Goal: Transaction & Acquisition: Purchase product/service

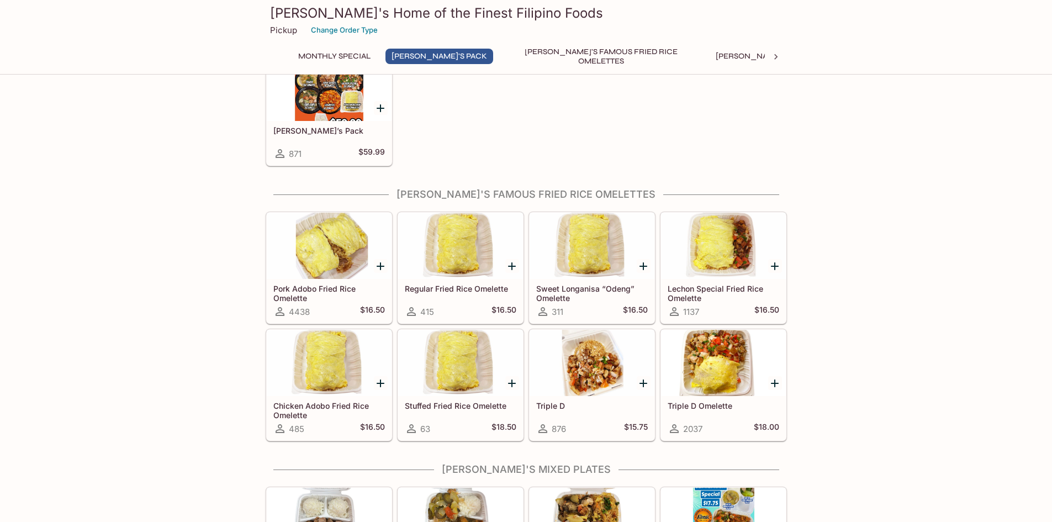
scroll to position [221, 0]
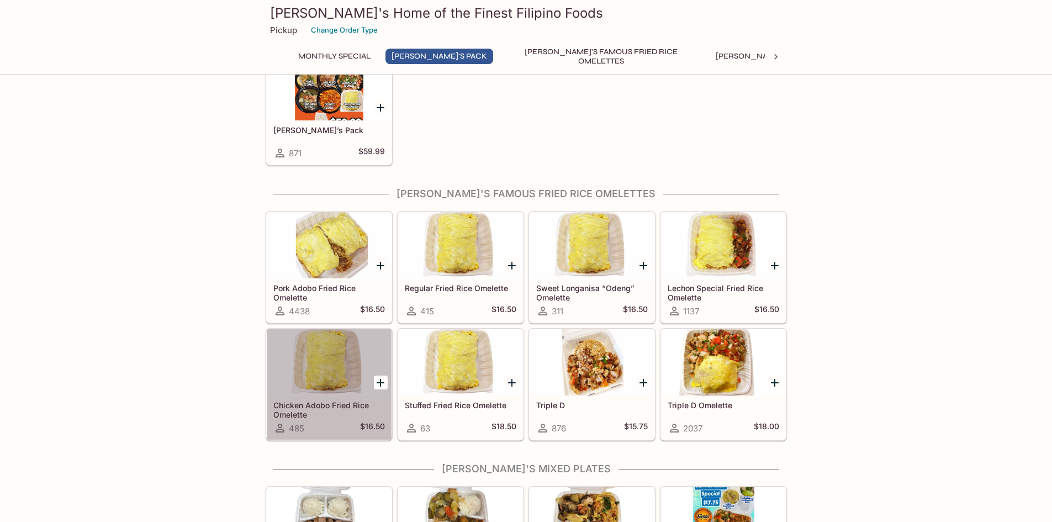
click at [387, 433] on div "Chicken Adobo Fried Rice Omelette 485 $16.50" at bounding box center [329, 418] width 125 height 44
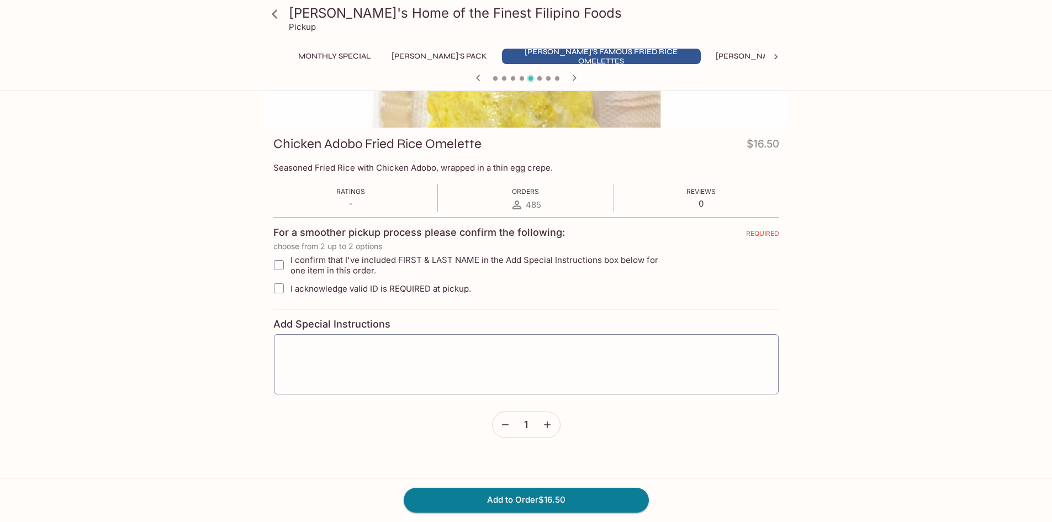
scroll to position [180, 0]
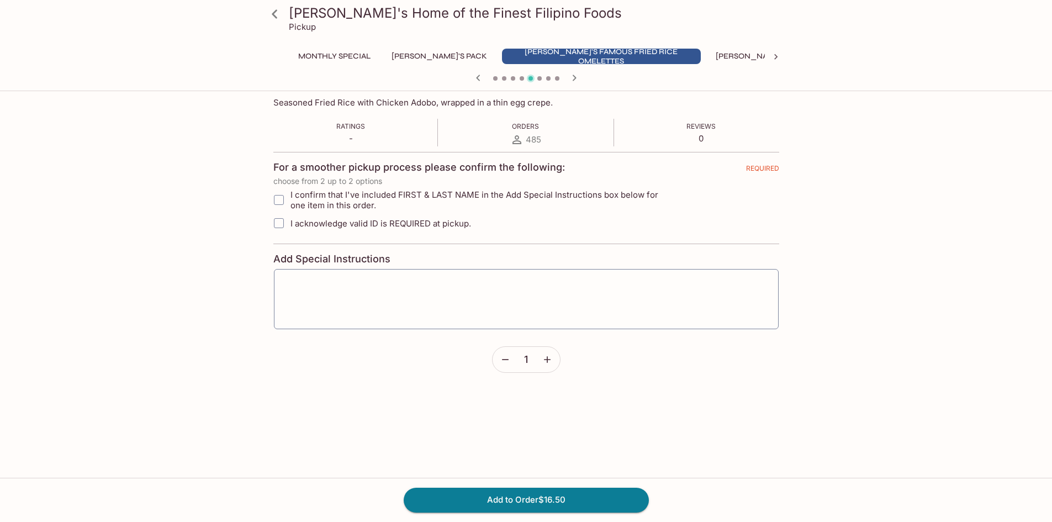
click at [552, 355] on icon "button" at bounding box center [547, 359] width 11 height 11
click at [524, 359] on span "2" at bounding box center [526, 360] width 6 height 12
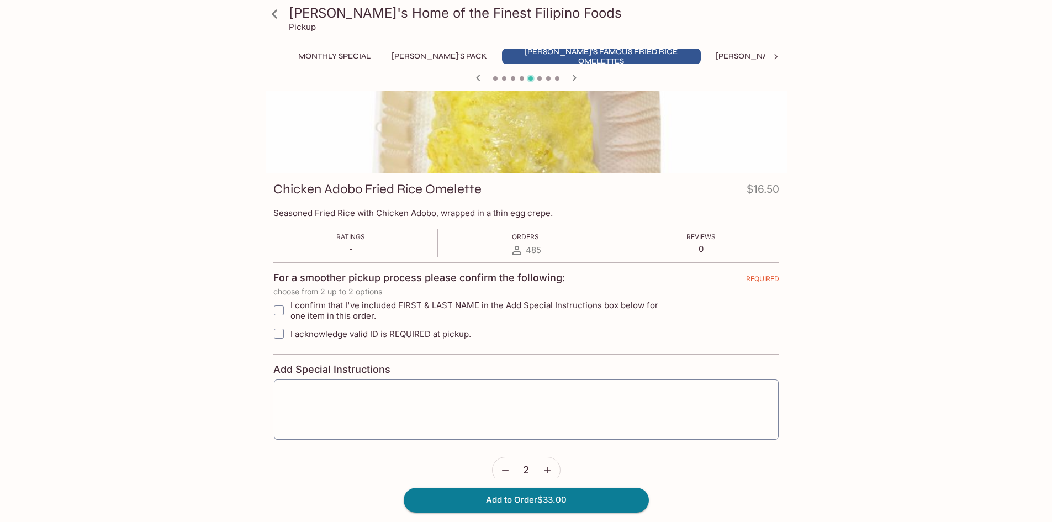
scroll to position [0, 0]
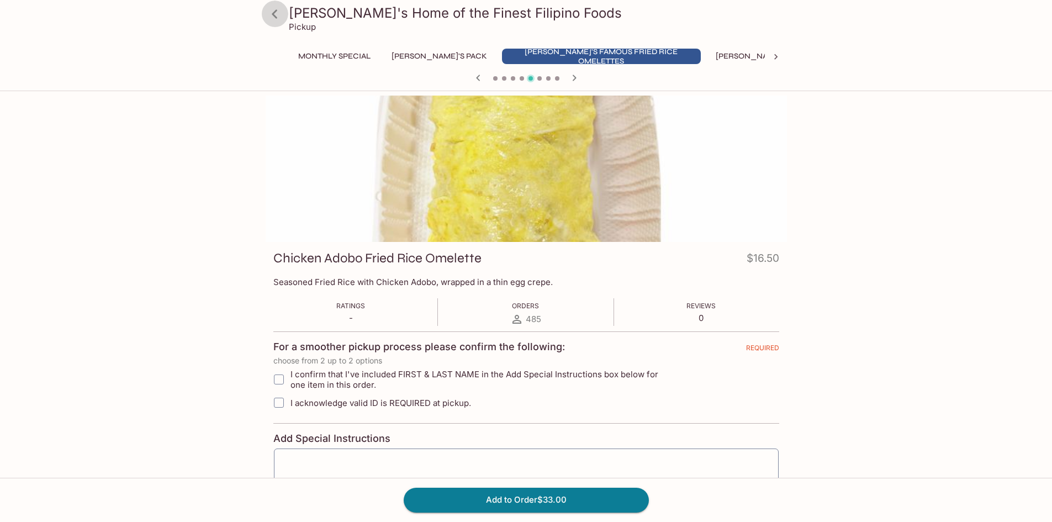
click at [272, 14] on icon at bounding box center [275, 13] width 6 height 9
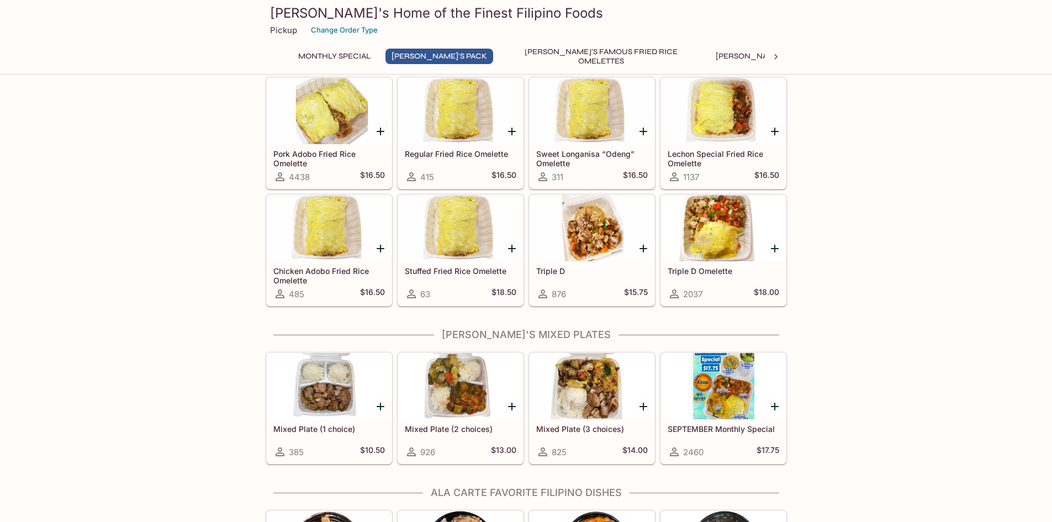
scroll to position [442, 0]
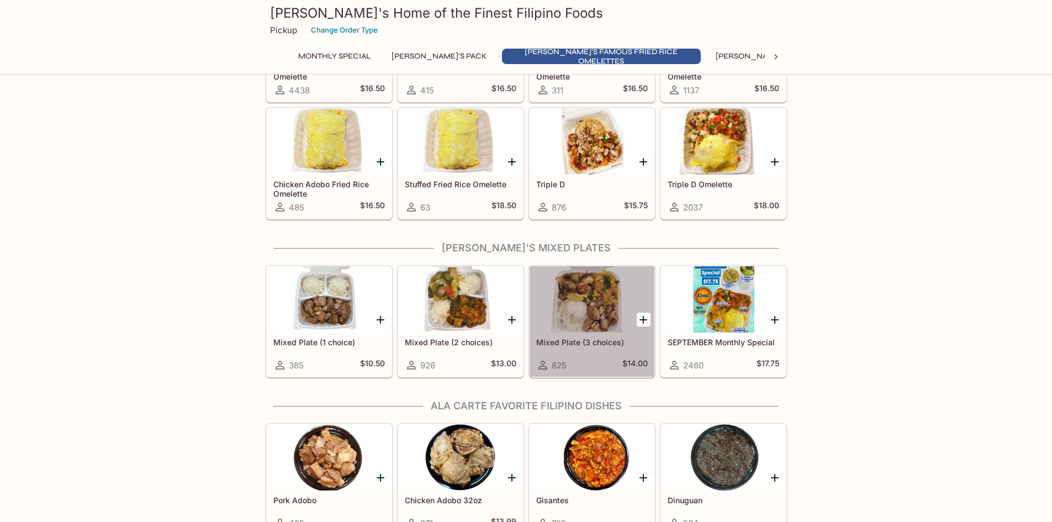
click at [594, 320] on div at bounding box center [592, 299] width 125 height 66
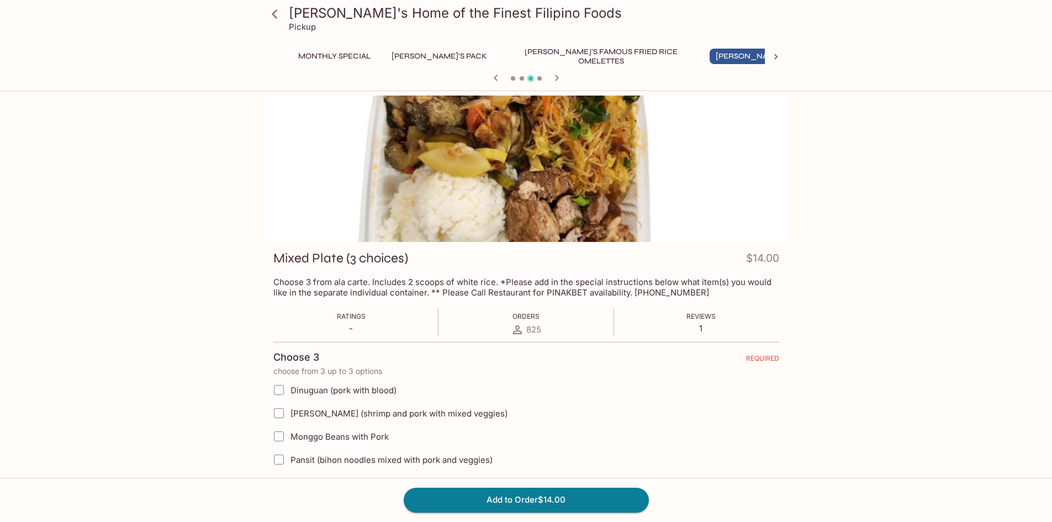
click at [454, 182] on div at bounding box center [526, 169] width 521 height 146
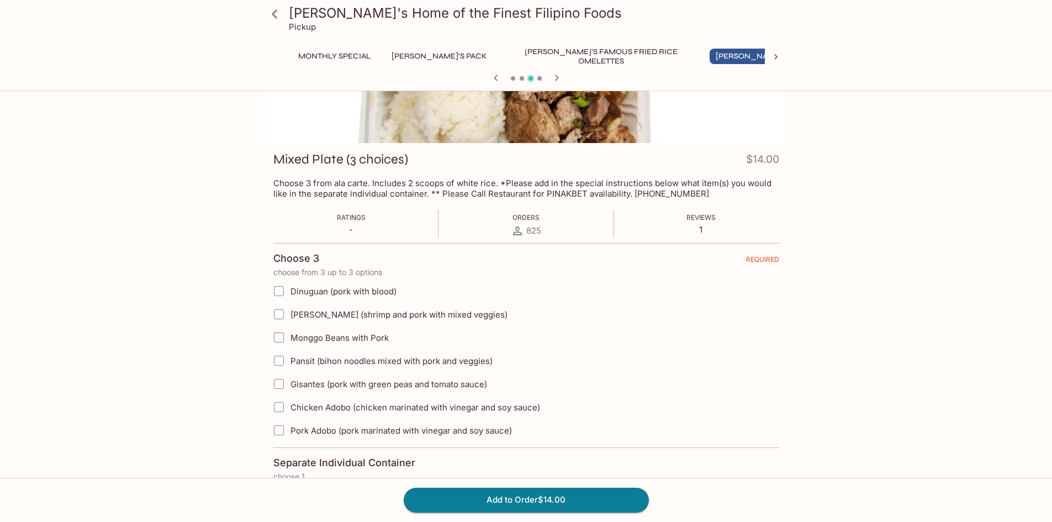
scroll to position [110, 0]
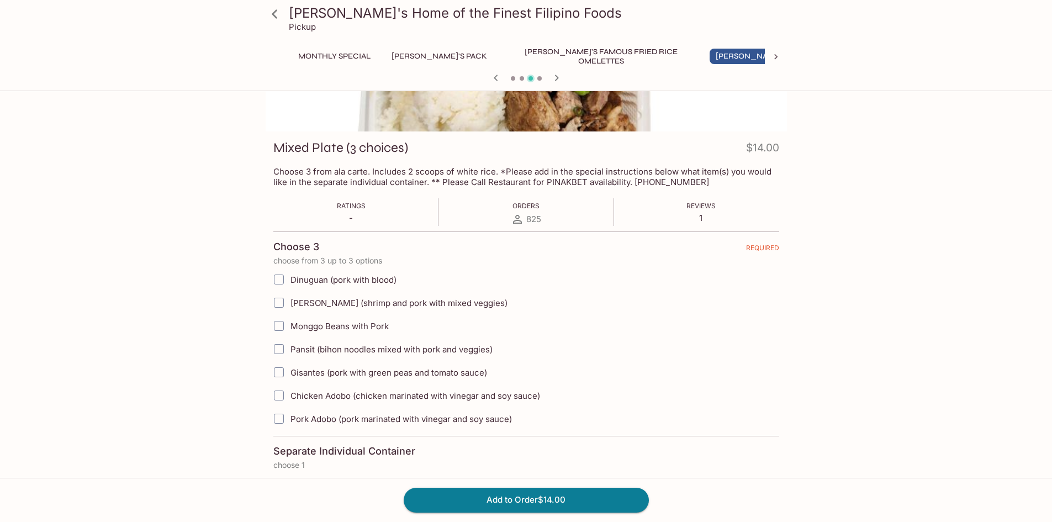
click at [281, 421] on input "Pork Adobo (pork marinated with vinegar and soy sauce)" at bounding box center [279, 419] width 22 height 22
checkbox input "true"
click at [275, 303] on input "[PERSON_NAME] (shrimp and pork with mixed veggies)" at bounding box center [279, 303] width 22 height 22
checkbox input "true"
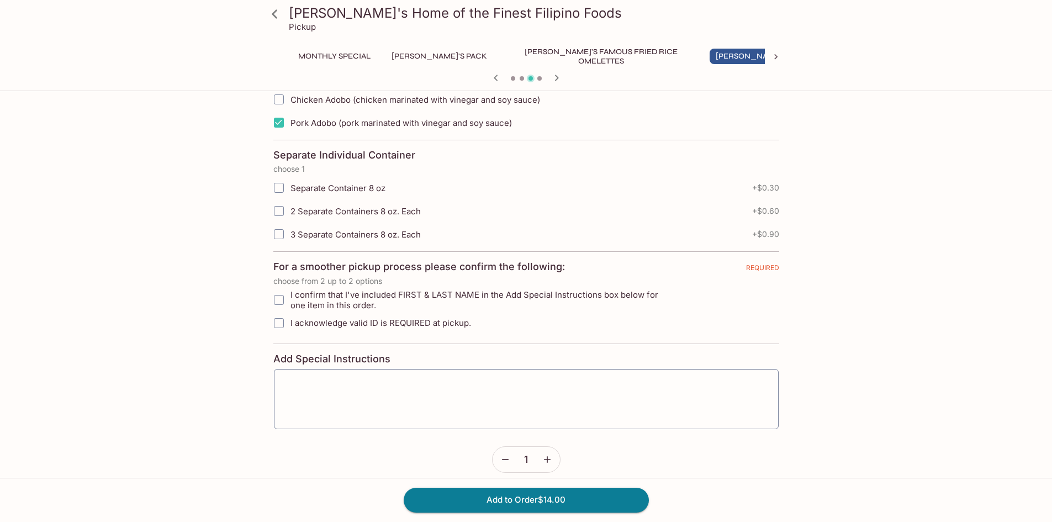
scroll to position [418, 0]
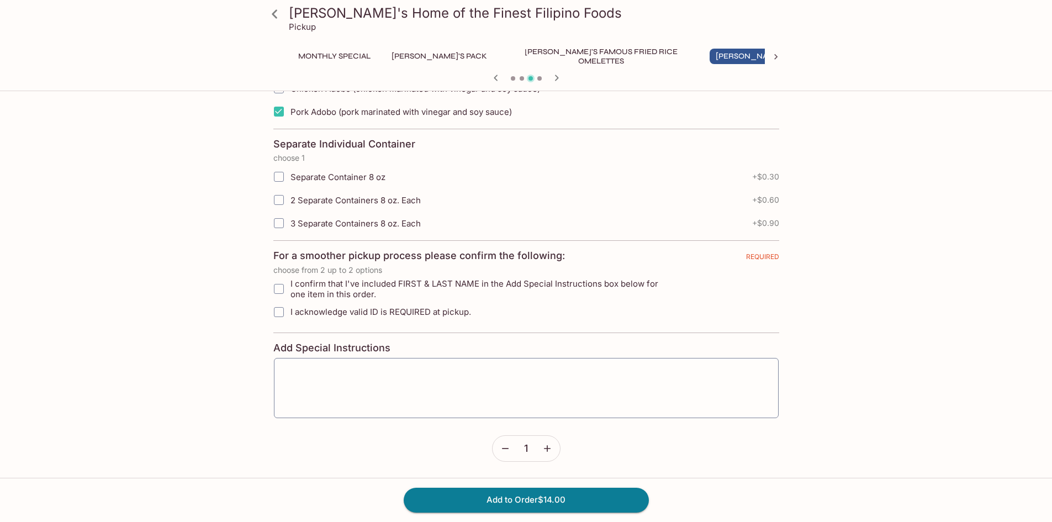
click at [546, 447] on icon "button" at bounding box center [547, 448] width 11 height 11
click at [523, 453] on span "2" at bounding box center [526, 448] width 6 height 12
click at [526, 446] on span "2" at bounding box center [526, 448] width 6 height 12
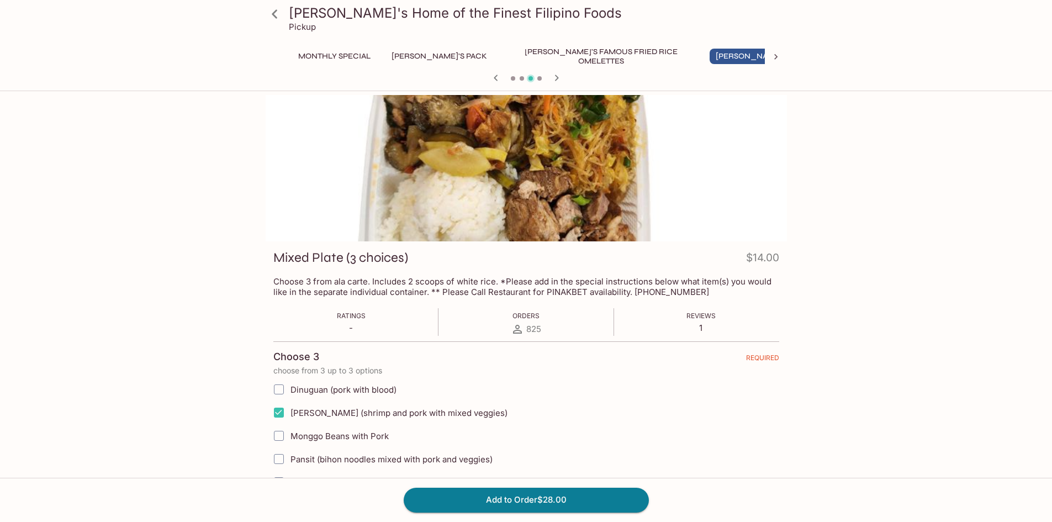
scroll to position [0, 0]
click at [558, 78] on icon "button" at bounding box center [557, 78] width 4 height 6
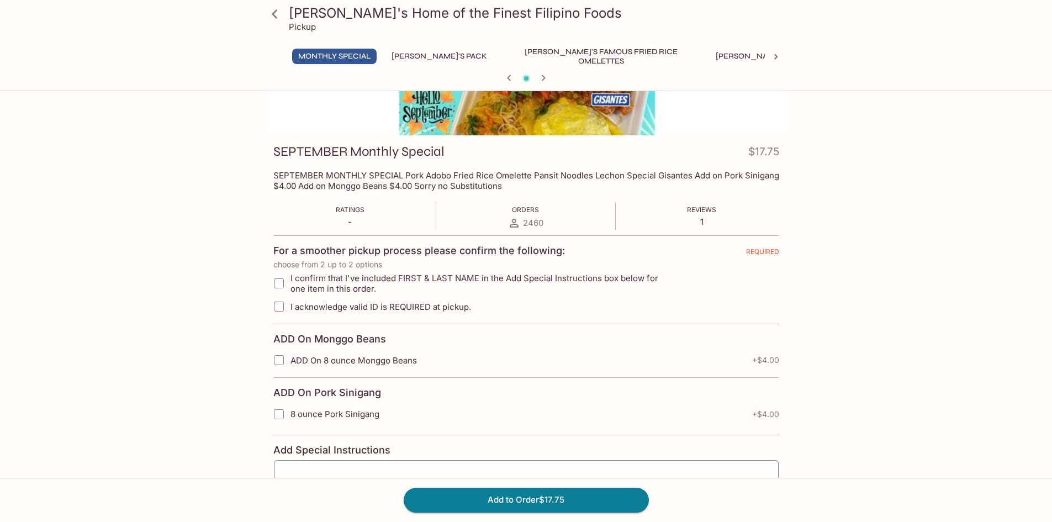
scroll to position [331, 0]
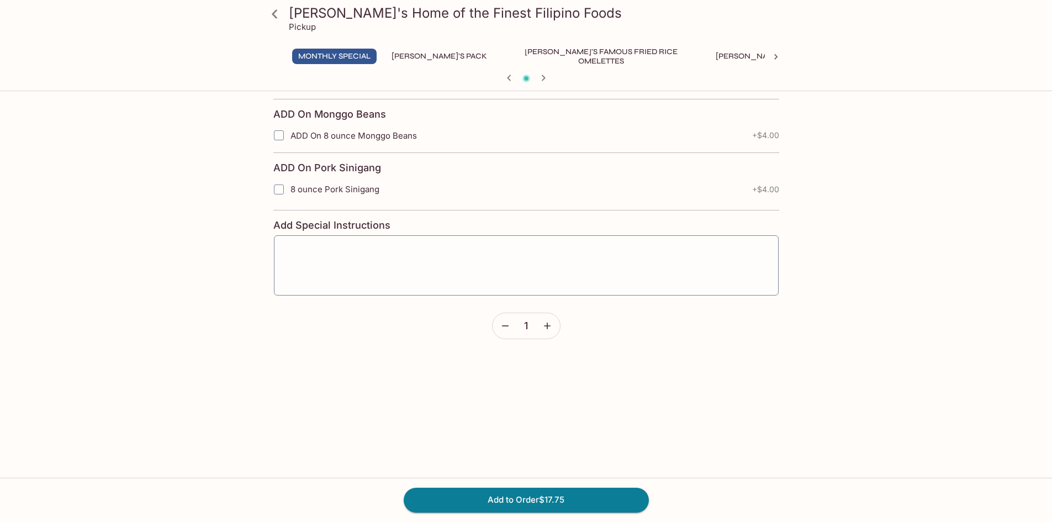
click at [525, 328] on span "1" at bounding box center [526, 326] width 4 height 12
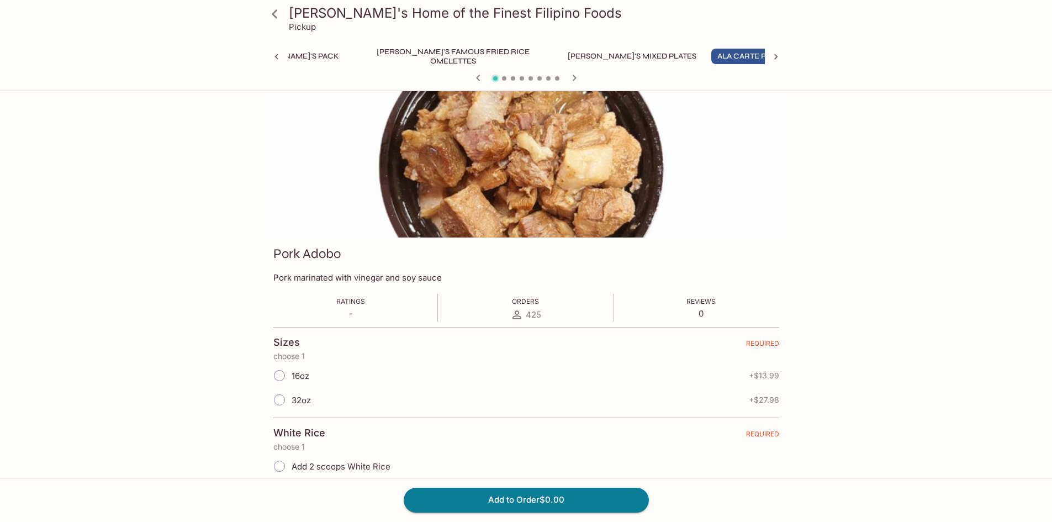
scroll to position [0, 0]
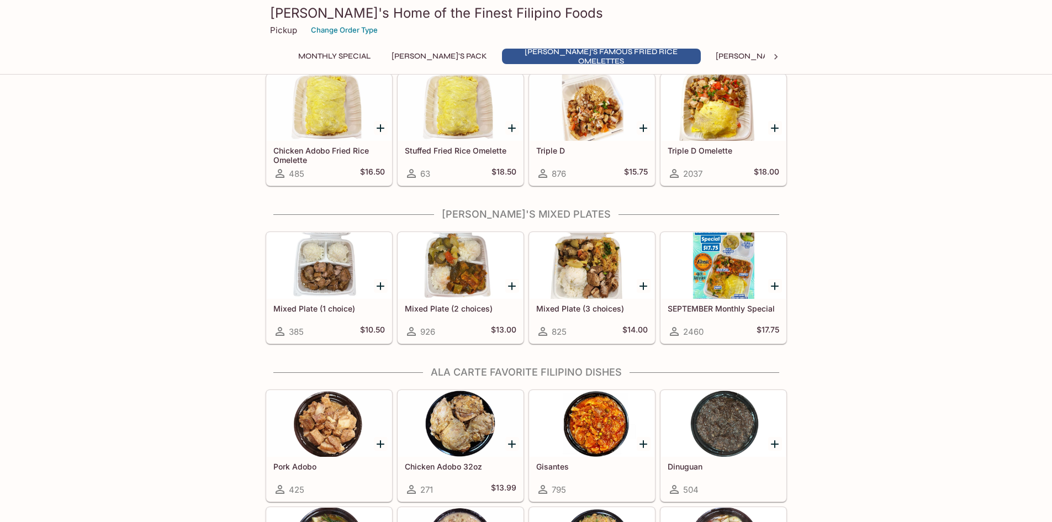
scroll to position [500, 0]
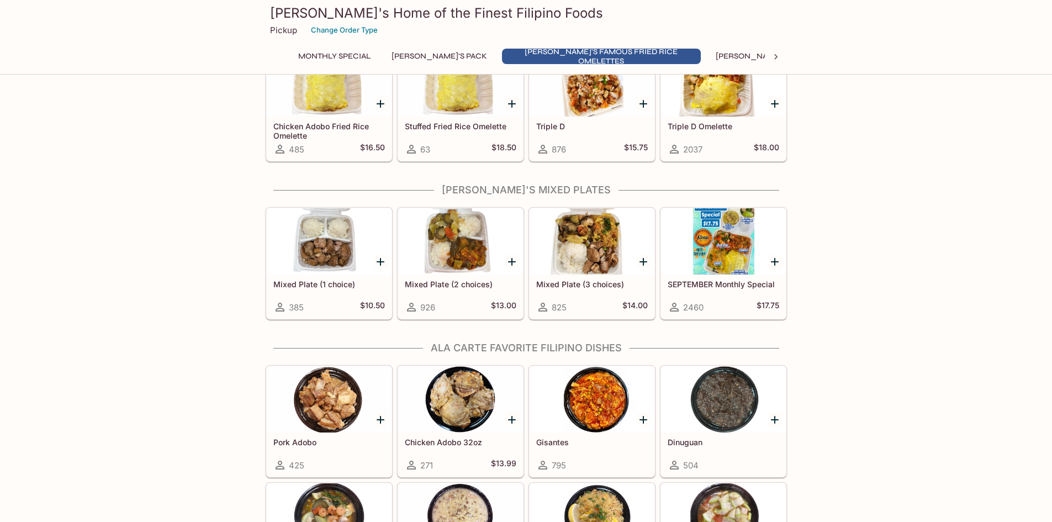
click at [578, 276] on div "Mixed Plate (3 choices) 825 $14.00" at bounding box center [592, 297] width 125 height 44
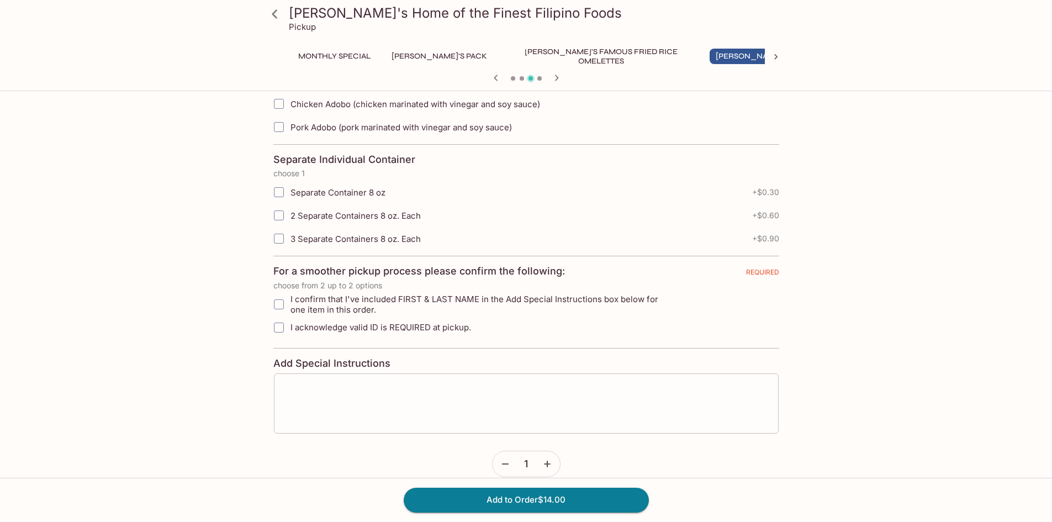
scroll to position [418, 0]
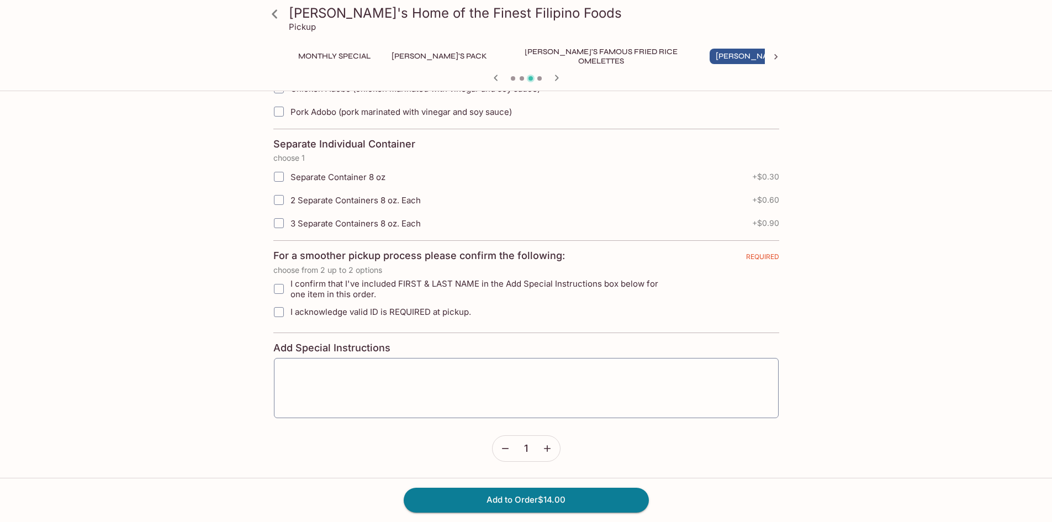
click at [545, 447] on icon "button" at bounding box center [547, 448] width 11 height 11
click at [523, 448] on span "2" at bounding box center [526, 448] width 6 height 12
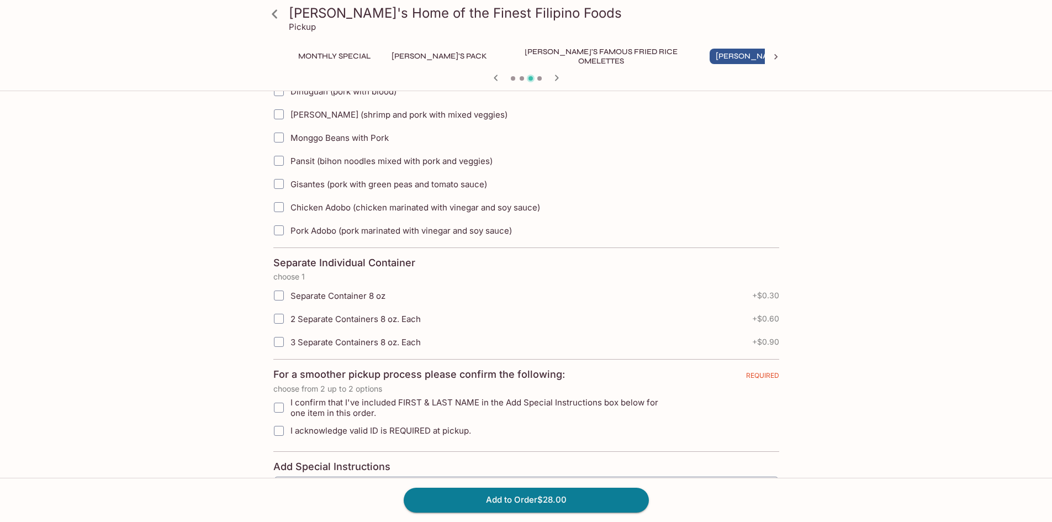
scroll to position [252, 0]
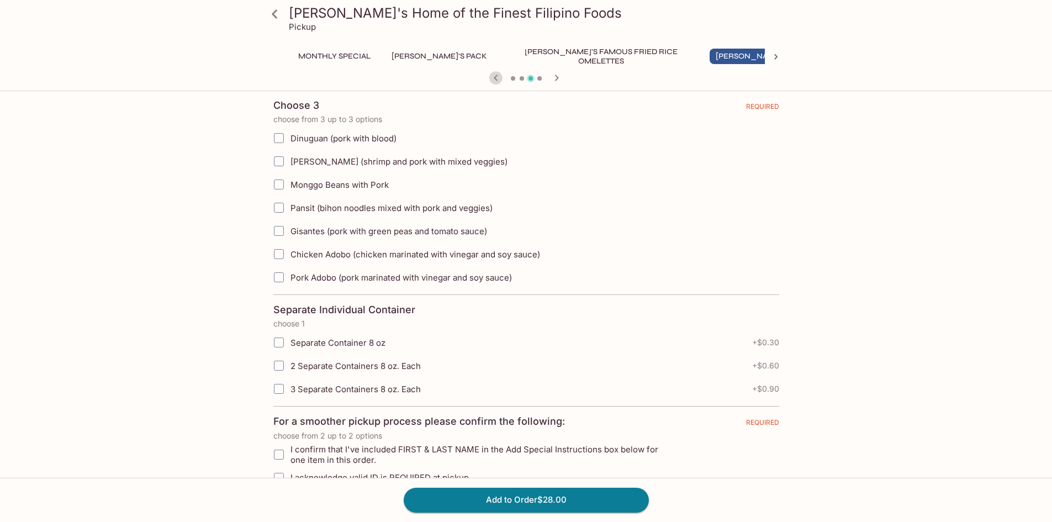
click at [496, 75] on icon "button" at bounding box center [495, 77] width 13 height 13
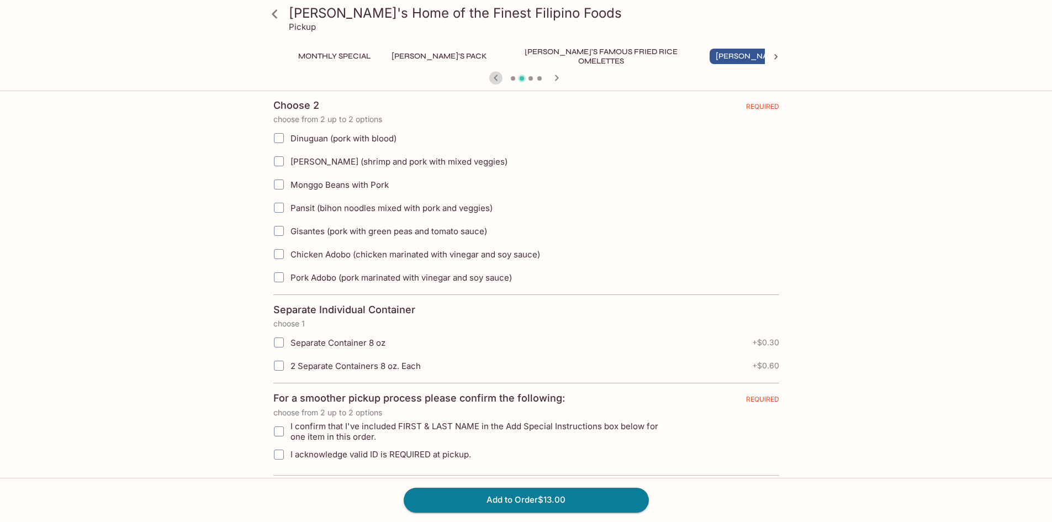
click at [492, 77] on icon "button" at bounding box center [495, 77] width 13 height 13
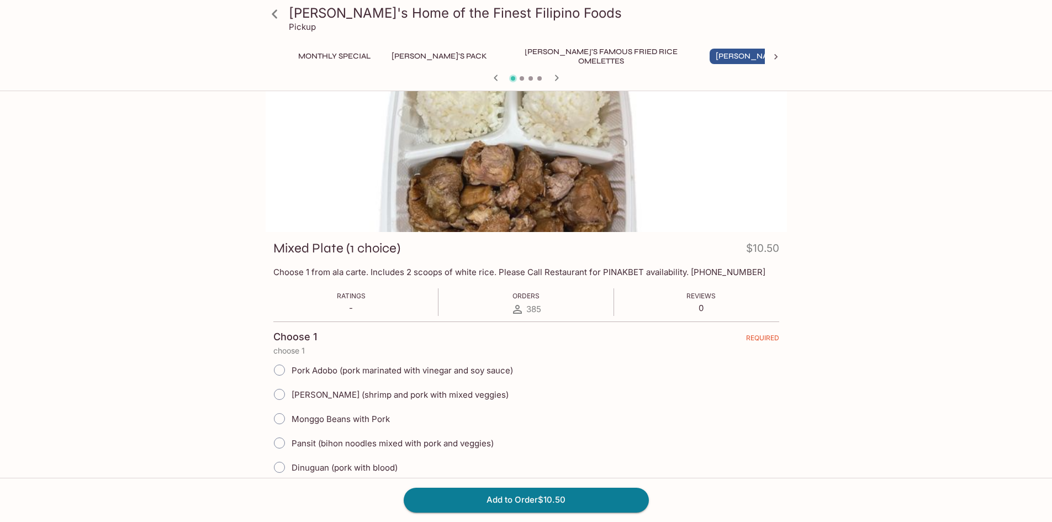
scroll to position [0, 0]
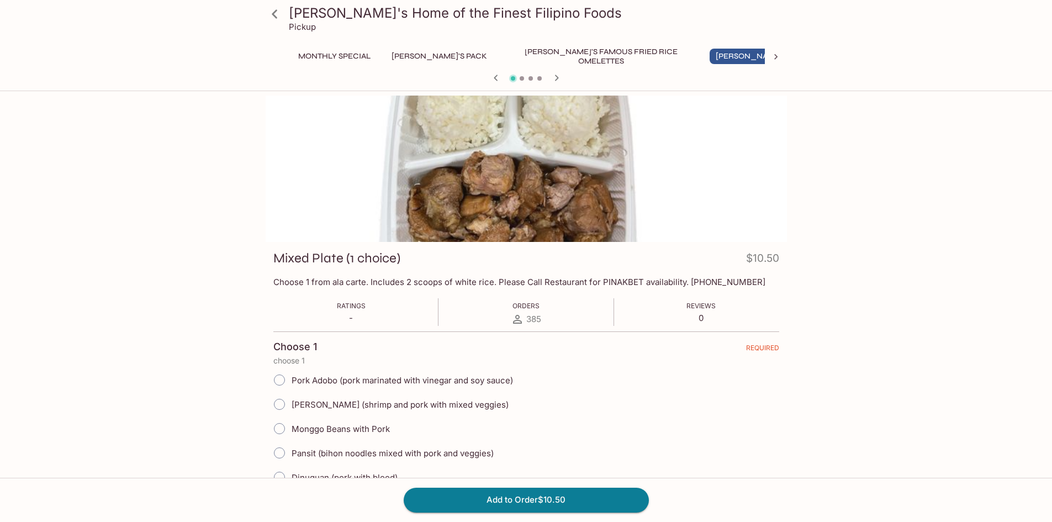
click at [520, 78] on span at bounding box center [522, 78] width 4 height 4
click at [554, 79] on icon "button" at bounding box center [556, 77] width 13 height 13
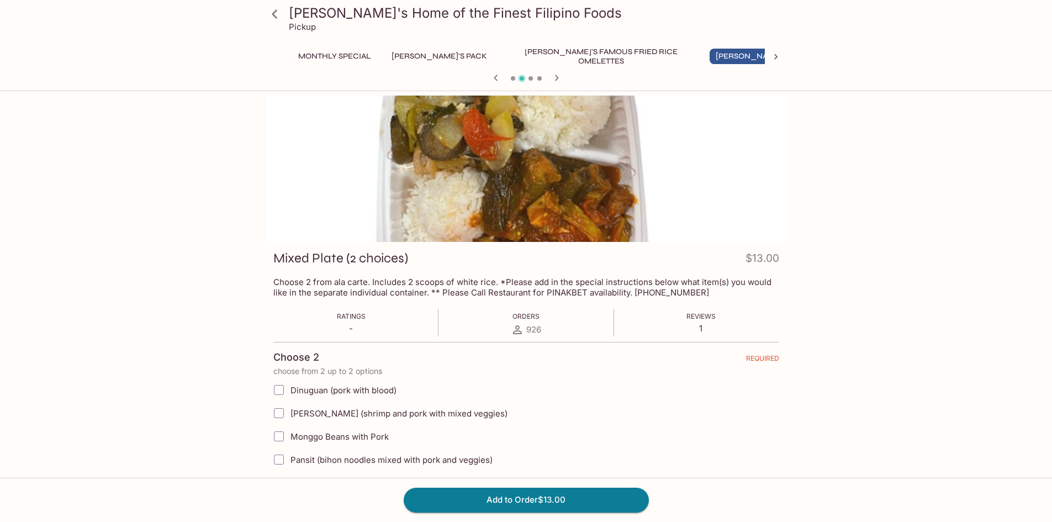
click at [559, 78] on icon "button" at bounding box center [557, 78] width 4 height 6
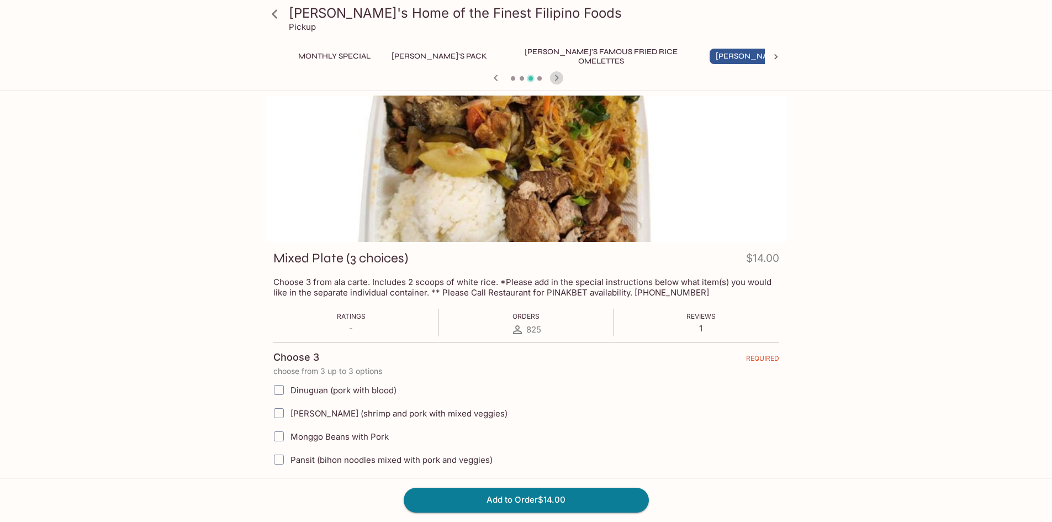
click at [557, 78] on icon "button" at bounding box center [557, 78] width 4 height 6
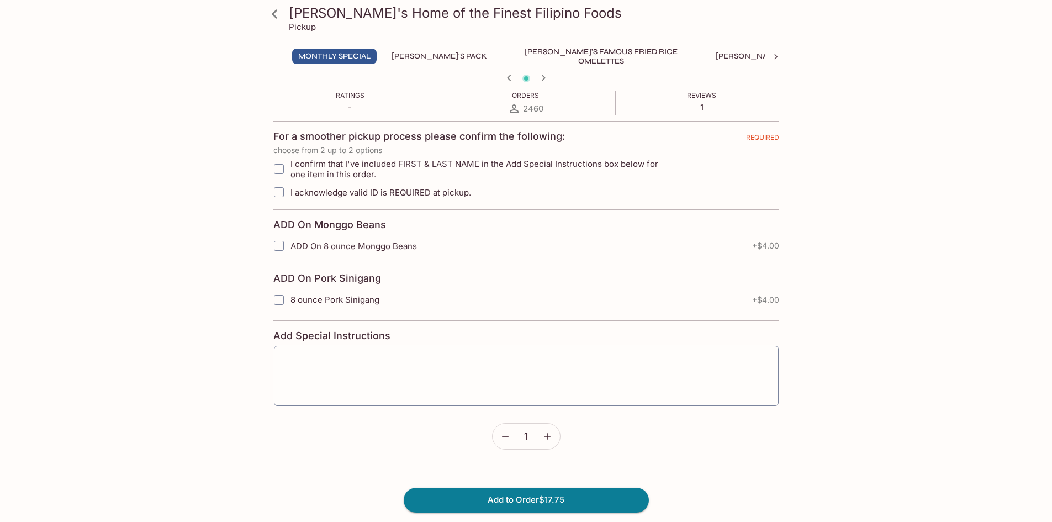
scroll to position [418, 0]
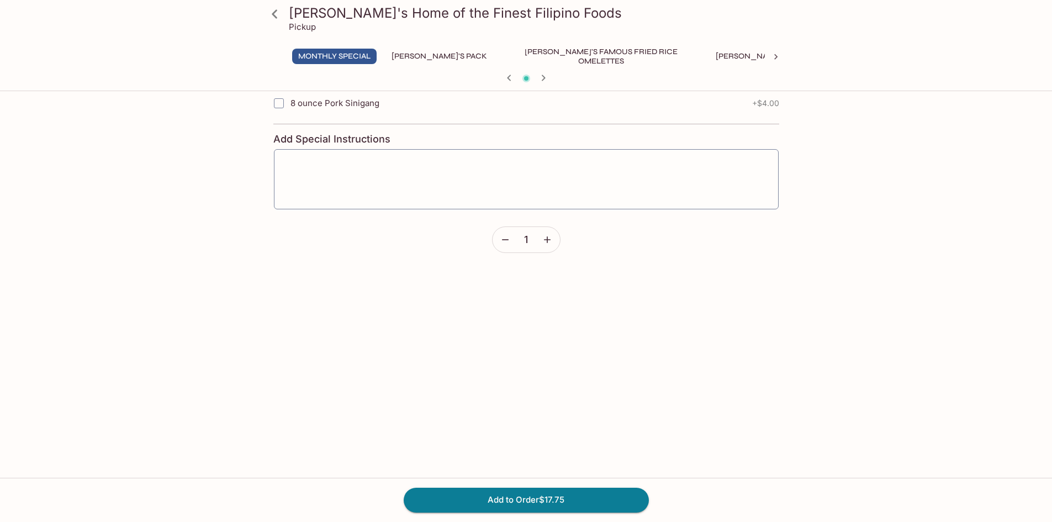
click at [546, 245] on icon "button" at bounding box center [547, 239] width 11 height 11
click at [546, 244] on icon "button" at bounding box center [547, 239] width 11 height 11
click at [524, 241] on span "3" at bounding box center [526, 240] width 6 height 12
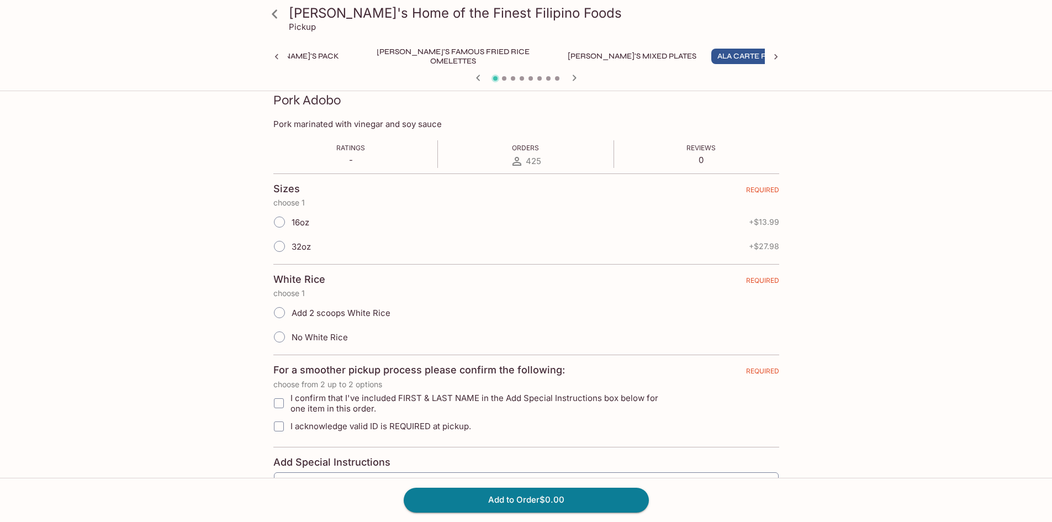
scroll to position [272, 0]
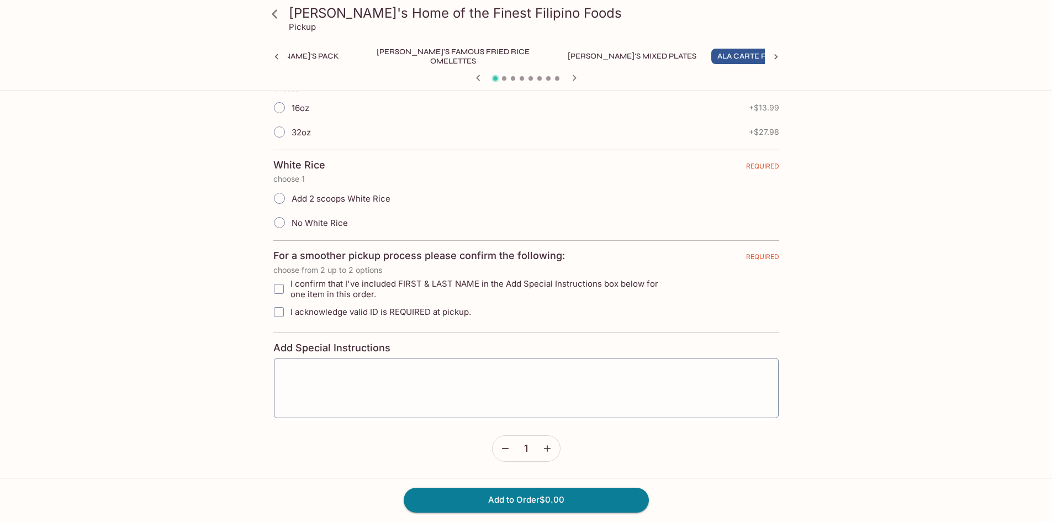
click at [550, 452] on icon "button" at bounding box center [547, 448] width 11 height 11
click at [549, 452] on icon "button" at bounding box center [547, 448] width 11 height 11
click at [546, 451] on icon "button" at bounding box center [547, 448] width 11 height 11
click at [522, 448] on div "5" at bounding box center [526, 448] width 69 height 27
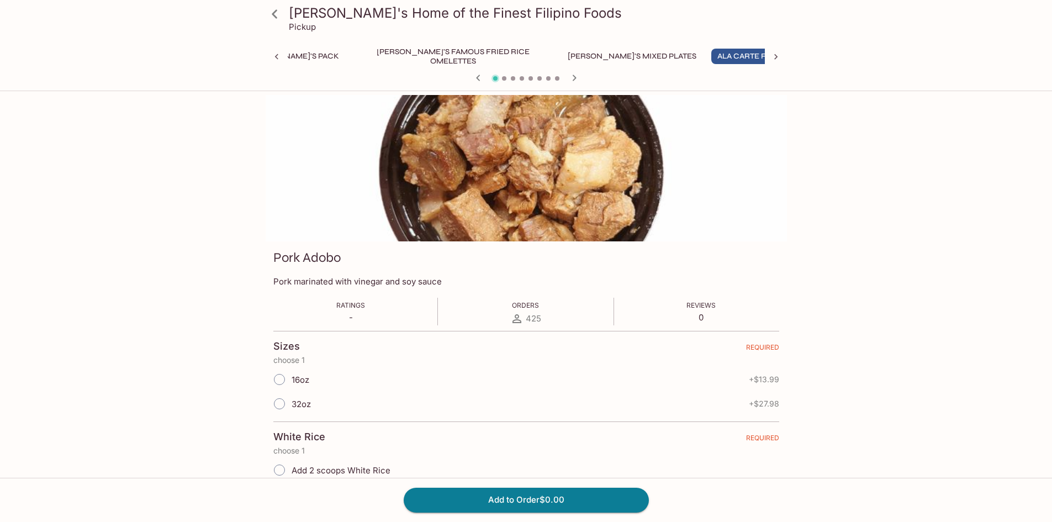
scroll to position [0, 0]
click at [777, 55] on icon at bounding box center [776, 56] width 11 height 11
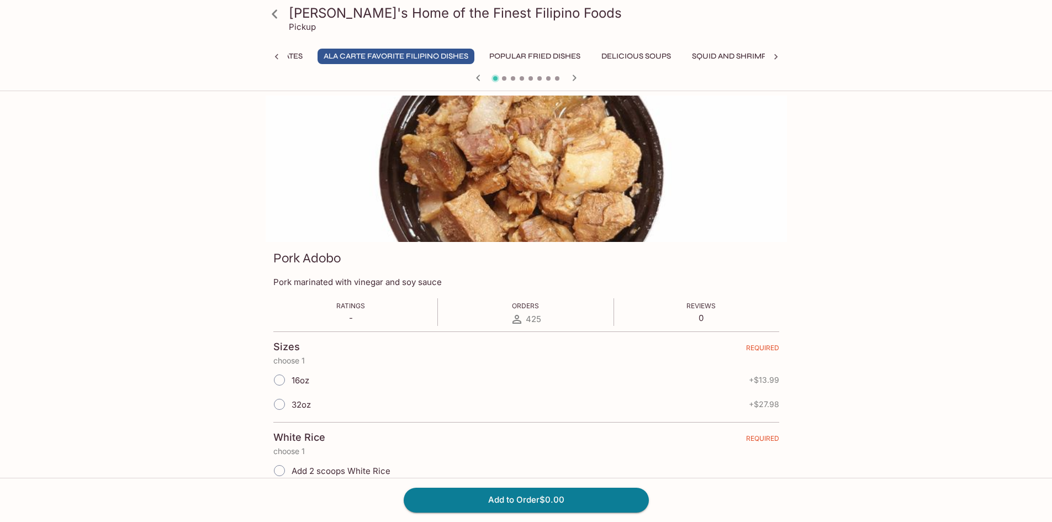
scroll to position [0, 570]
click at [567, 52] on button "Delicious Soups" at bounding box center [608, 56] width 82 height 15
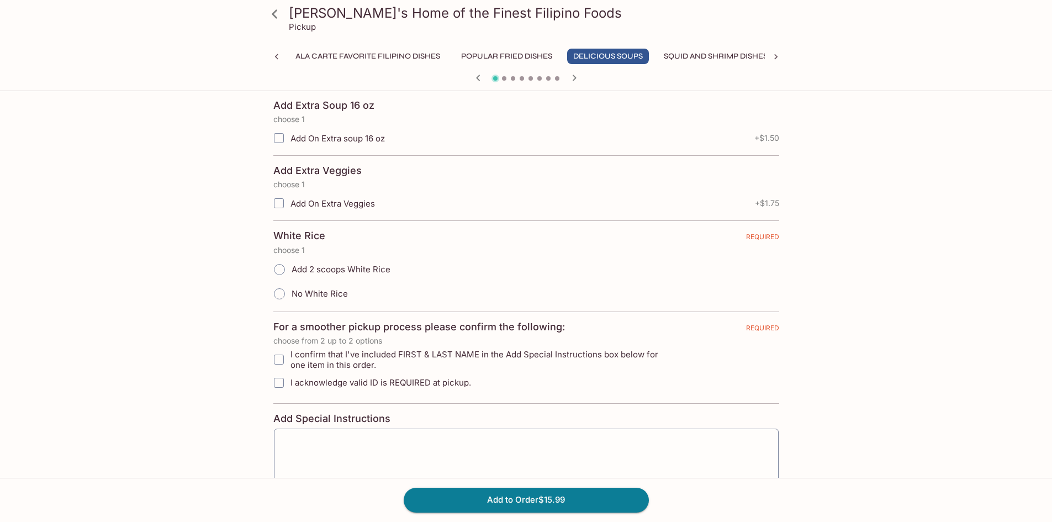
scroll to position [146, 0]
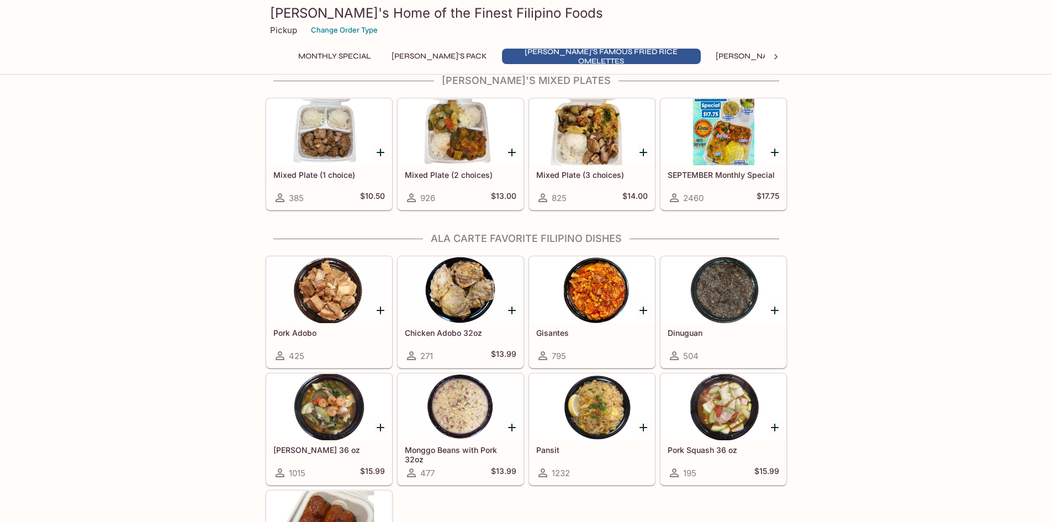
scroll to position [500, 0]
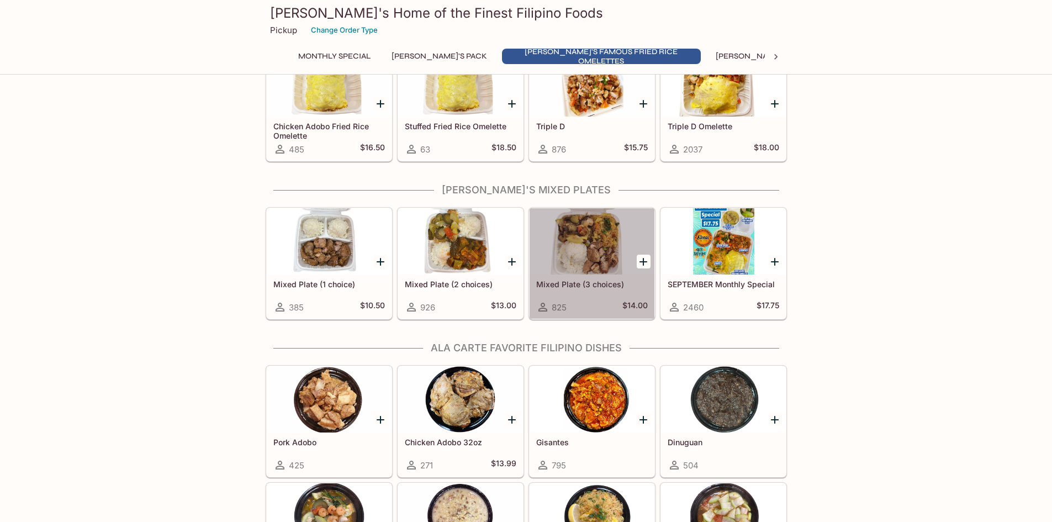
click at [594, 238] on div at bounding box center [592, 241] width 125 height 66
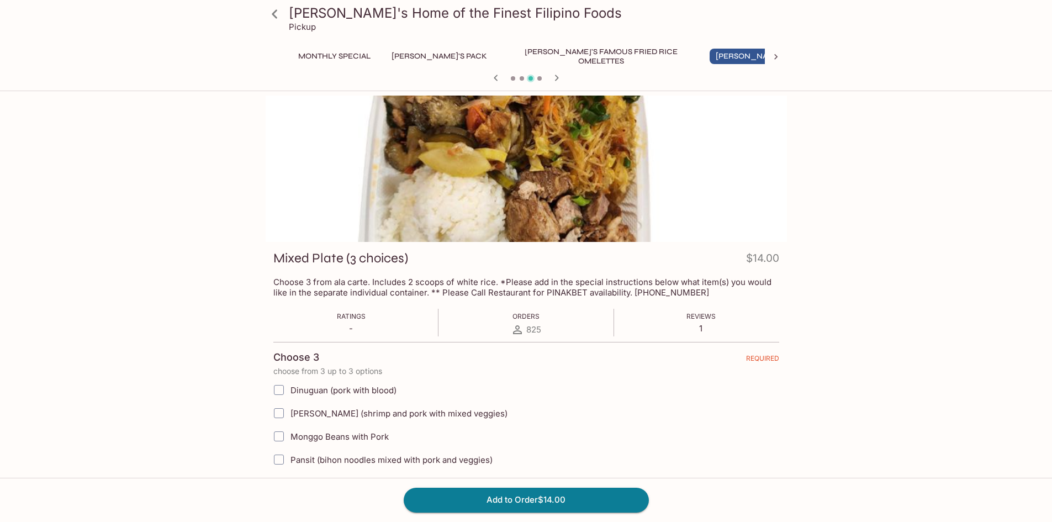
click at [772, 56] on icon at bounding box center [776, 56] width 11 height 11
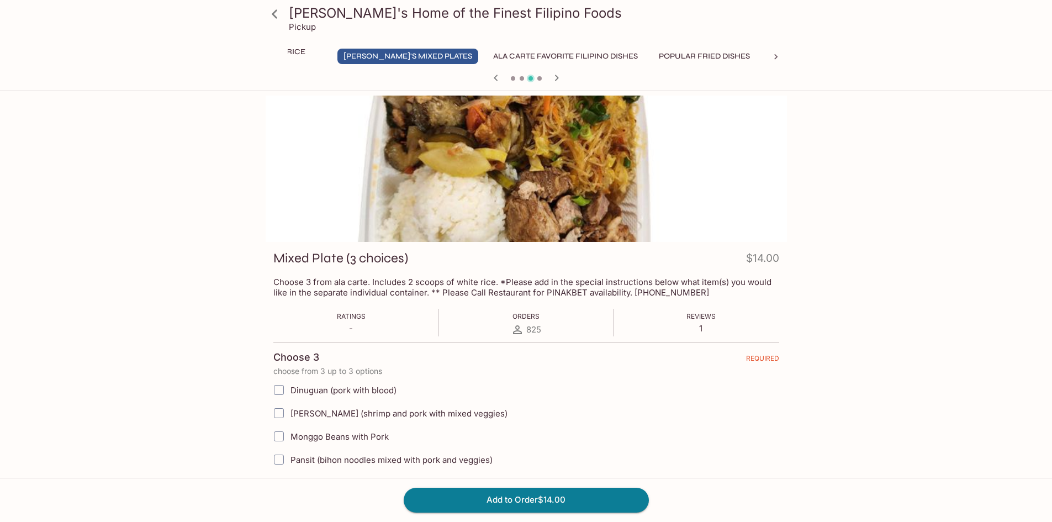
scroll to position [0, 422]
click at [444, 56] on button "Ala Carte Favorite Filipino Dishes" at bounding box center [516, 56] width 157 height 15
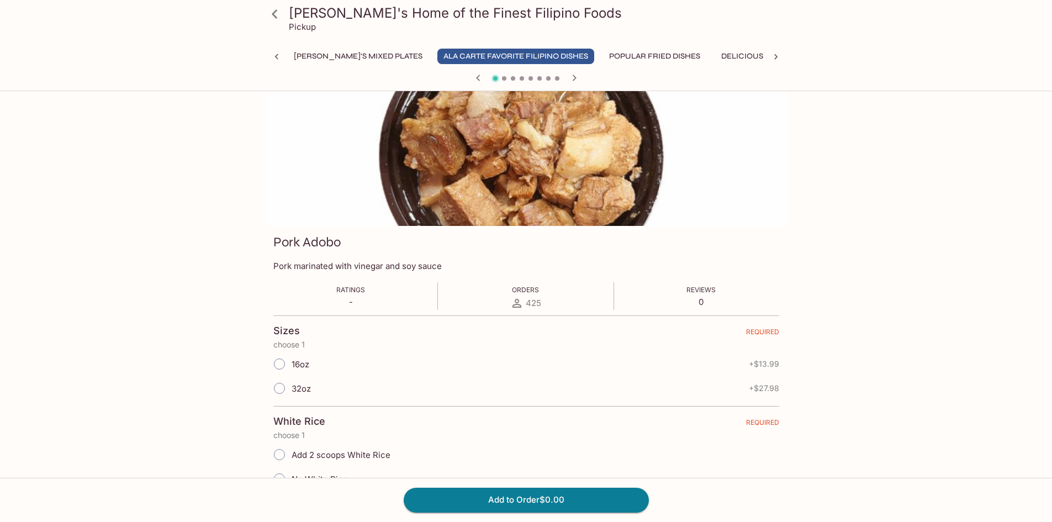
scroll to position [0, 0]
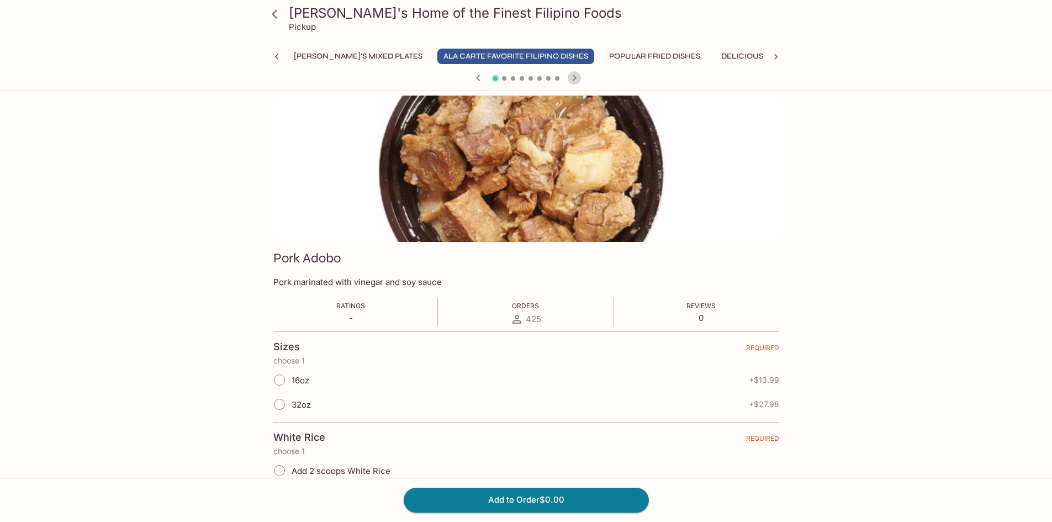
click at [575, 78] on icon "button" at bounding box center [574, 78] width 4 height 6
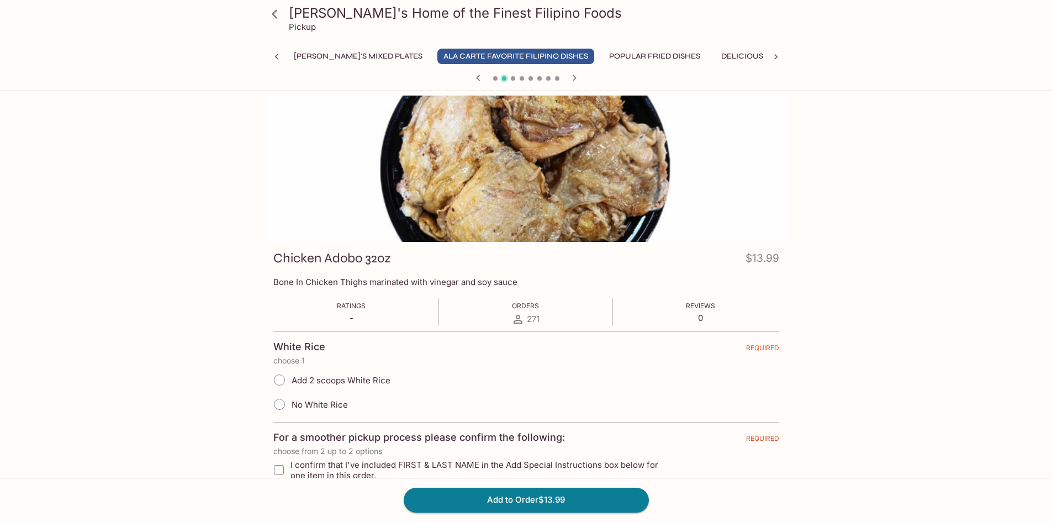
click at [575, 78] on icon "button" at bounding box center [574, 78] width 4 height 6
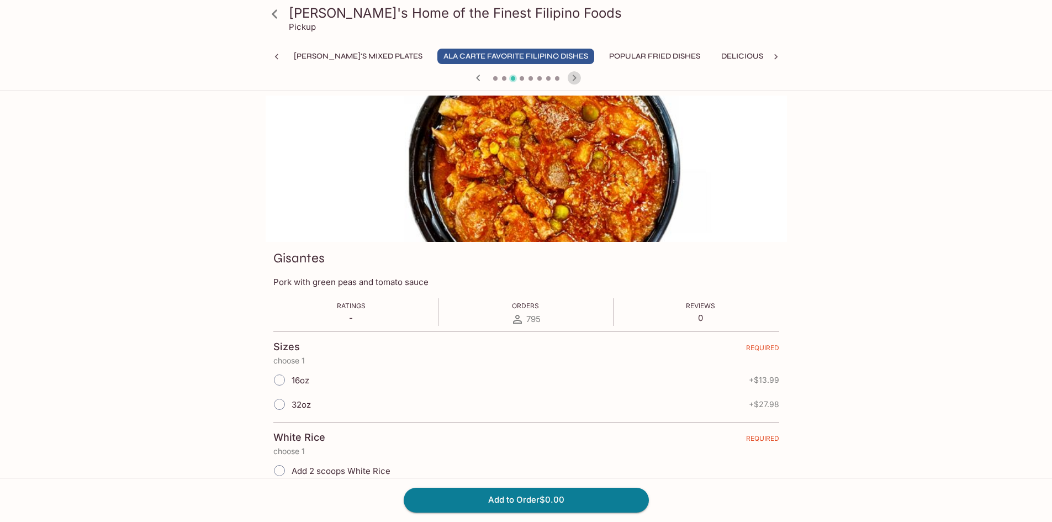
click at [575, 78] on icon "button" at bounding box center [574, 78] width 4 height 6
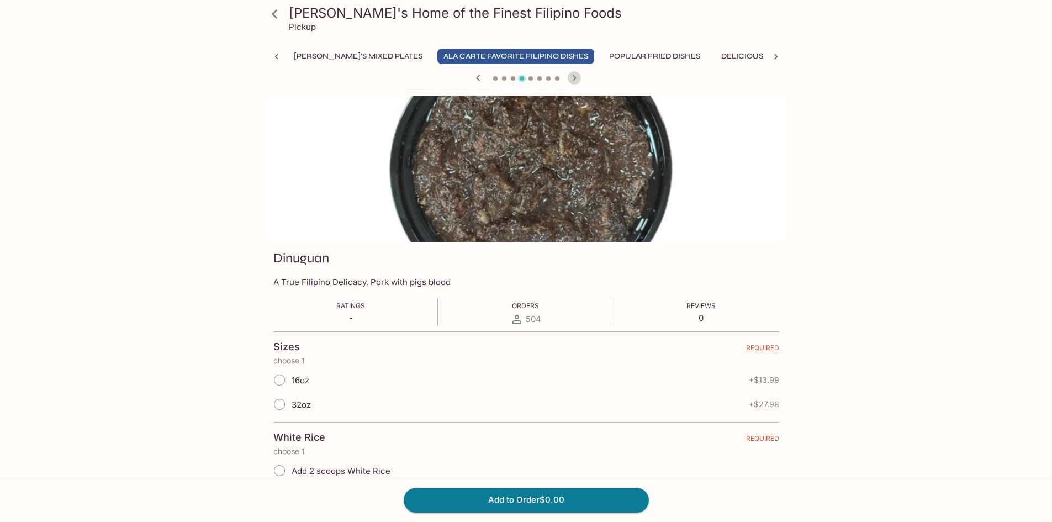
click at [574, 78] on icon "button" at bounding box center [574, 77] width 13 height 13
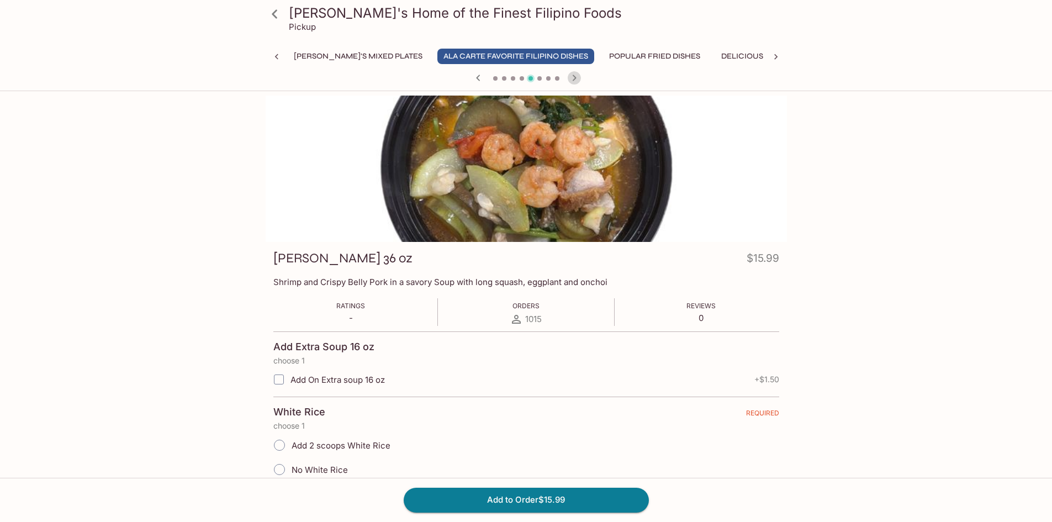
click at [575, 83] on icon "button" at bounding box center [574, 77] width 13 height 13
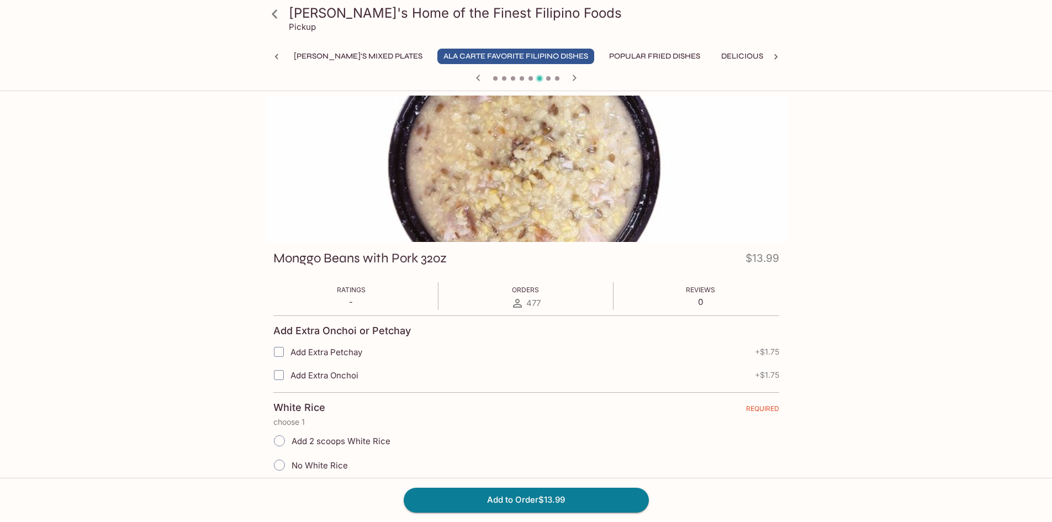
click at [575, 83] on icon "button" at bounding box center [574, 77] width 13 height 13
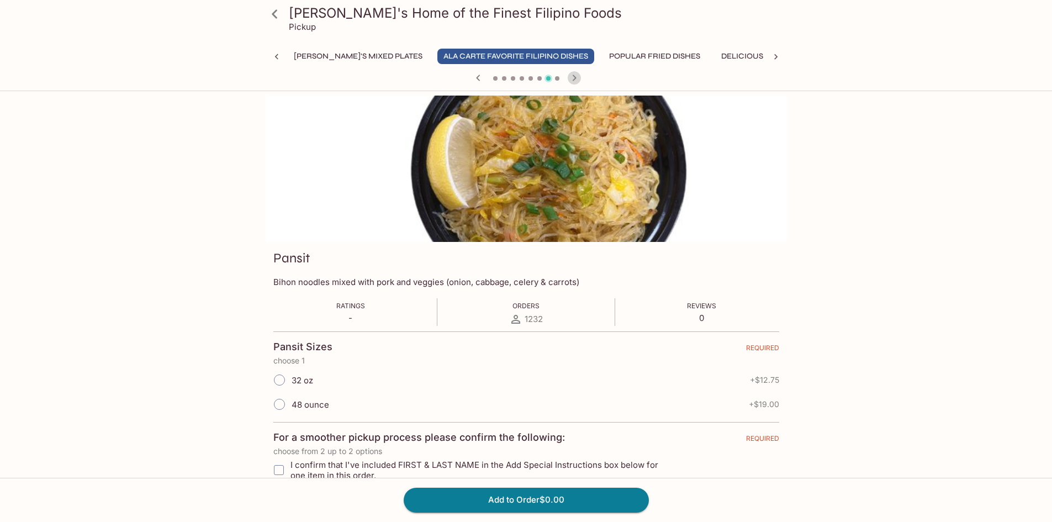
click at [575, 83] on icon "button" at bounding box center [574, 77] width 13 height 13
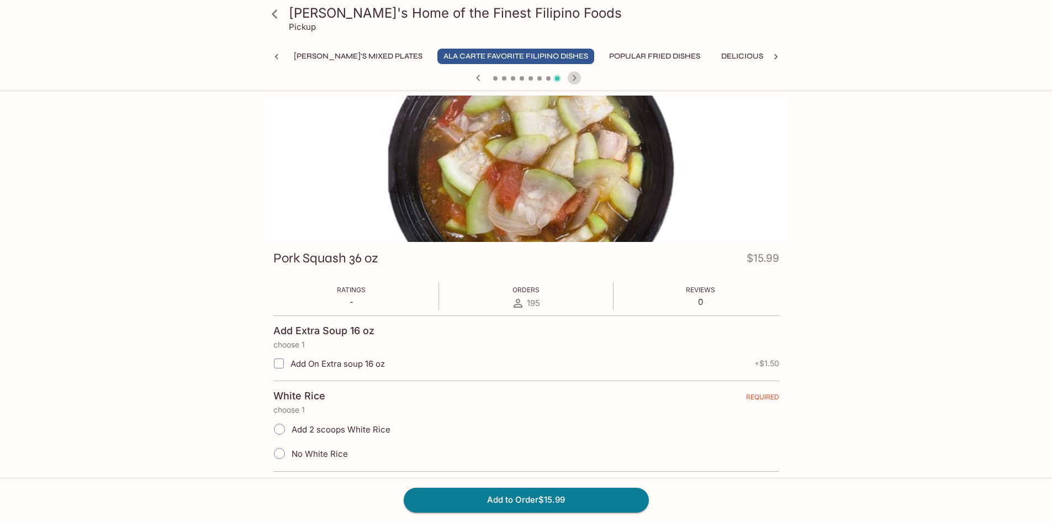
click at [575, 83] on icon "button" at bounding box center [574, 77] width 13 height 13
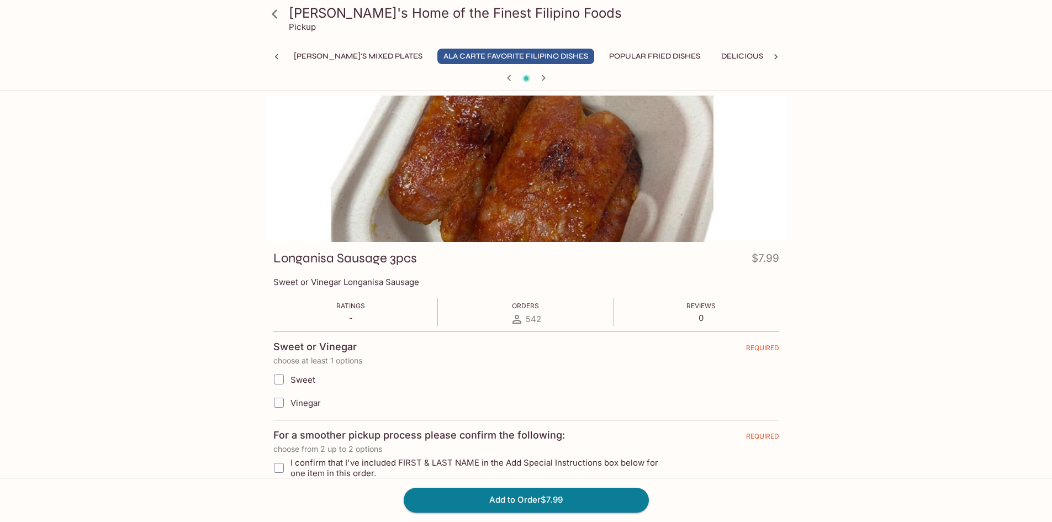
click at [575, 83] on div at bounding box center [526, 79] width 530 height 17
click at [603, 54] on button "Popular Fried Dishes" at bounding box center [654, 56] width 103 height 15
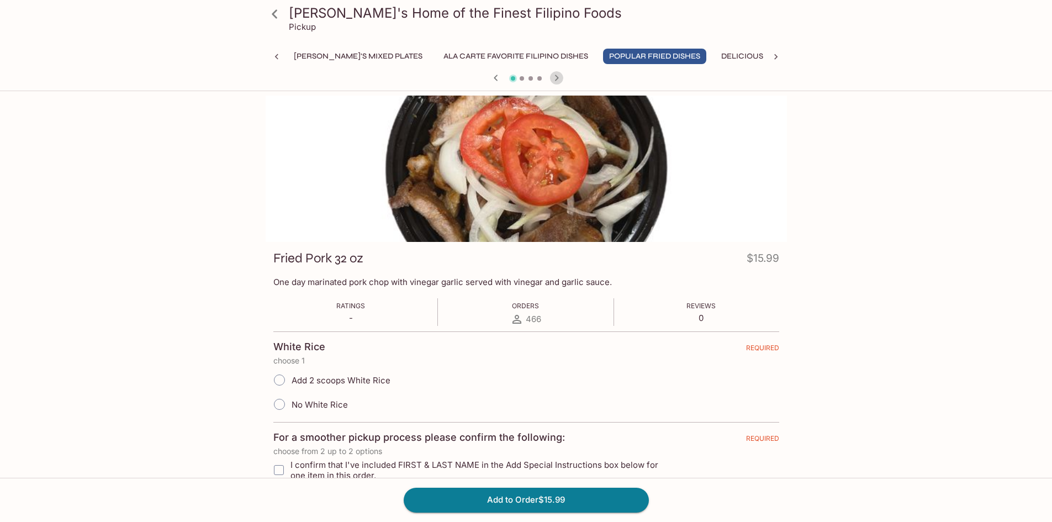
click at [555, 76] on icon "button" at bounding box center [557, 78] width 4 height 6
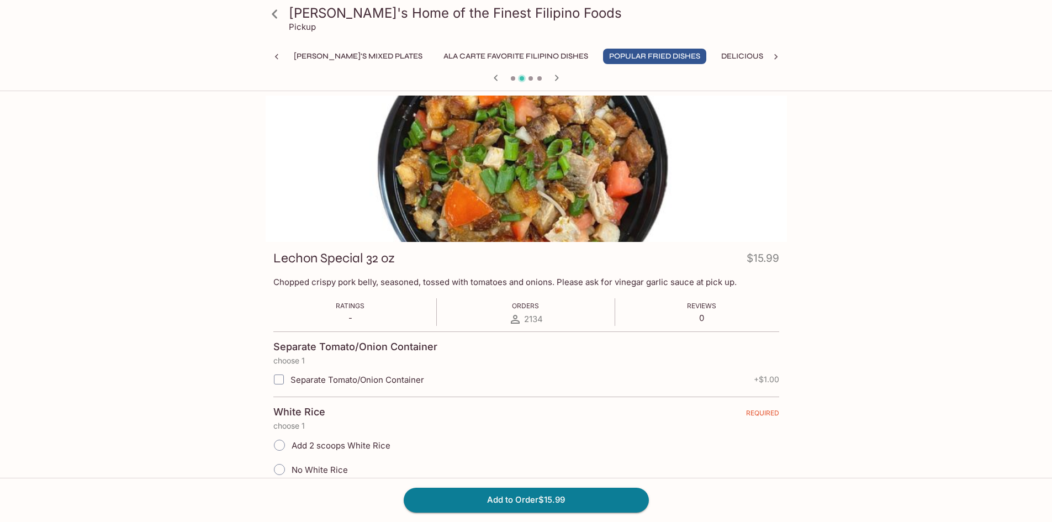
click at [555, 76] on icon "button" at bounding box center [557, 78] width 4 height 6
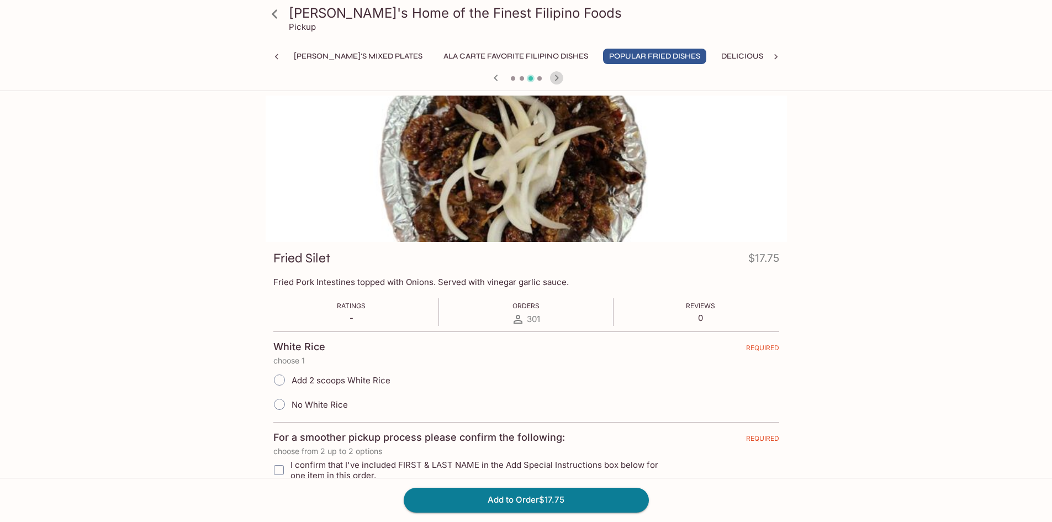
click at [555, 76] on icon "button" at bounding box center [557, 78] width 4 height 6
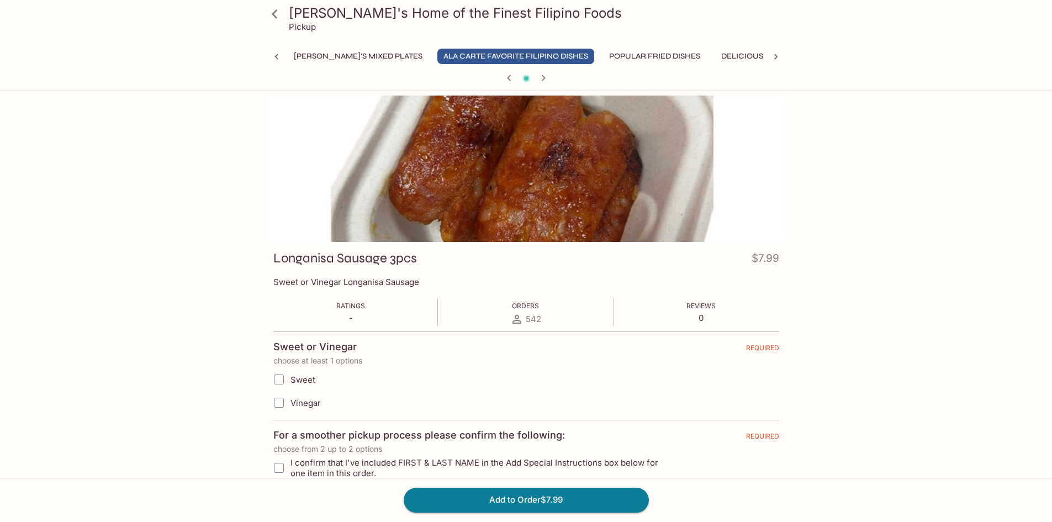
click at [555, 76] on div at bounding box center [526, 79] width 530 height 17
click at [806, 55] on button "Squid and Shrimp Dishes" at bounding box center [864, 56] width 116 height 15
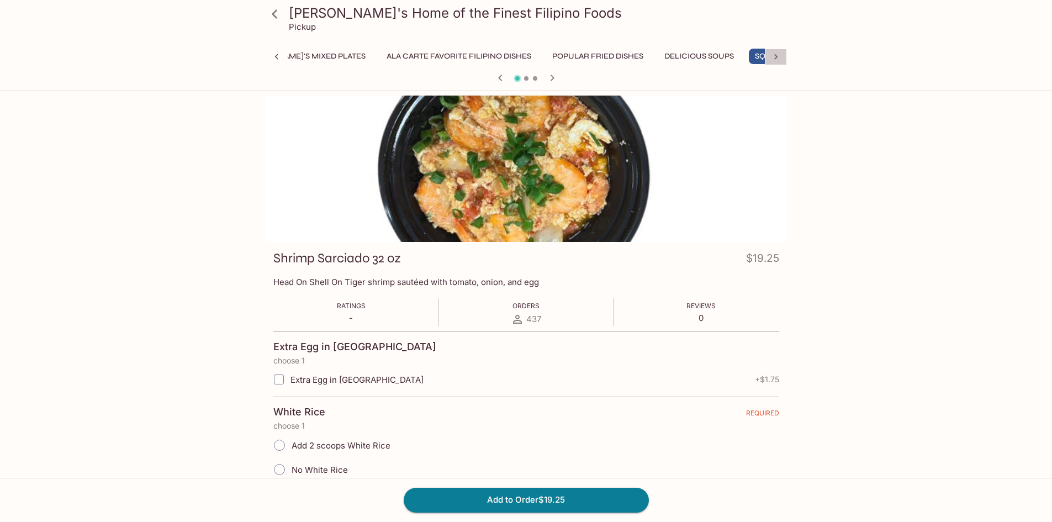
click at [774, 57] on icon at bounding box center [776, 56] width 11 height 11
click at [719, 54] on button "Drinks" at bounding box center [744, 56] width 50 height 15
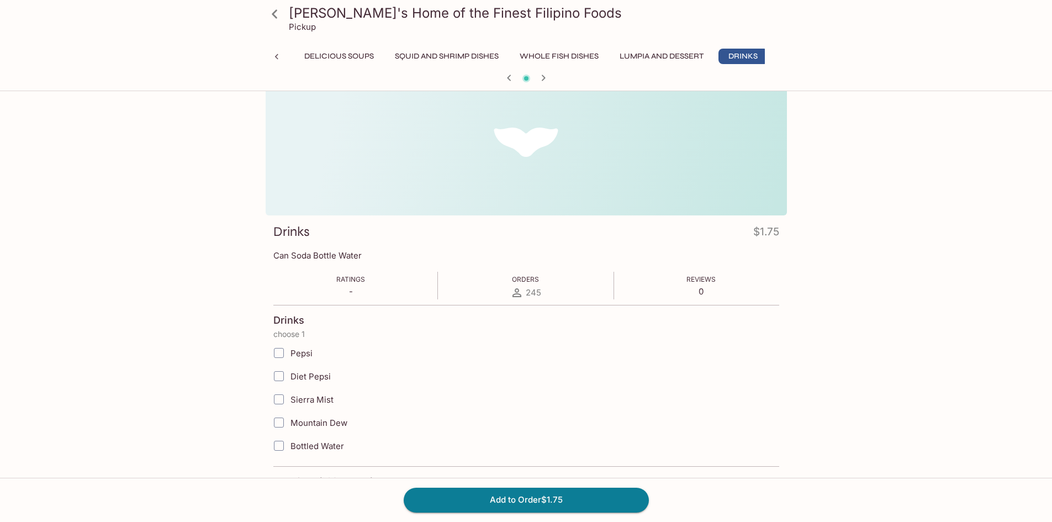
scroll to position [0, 0]
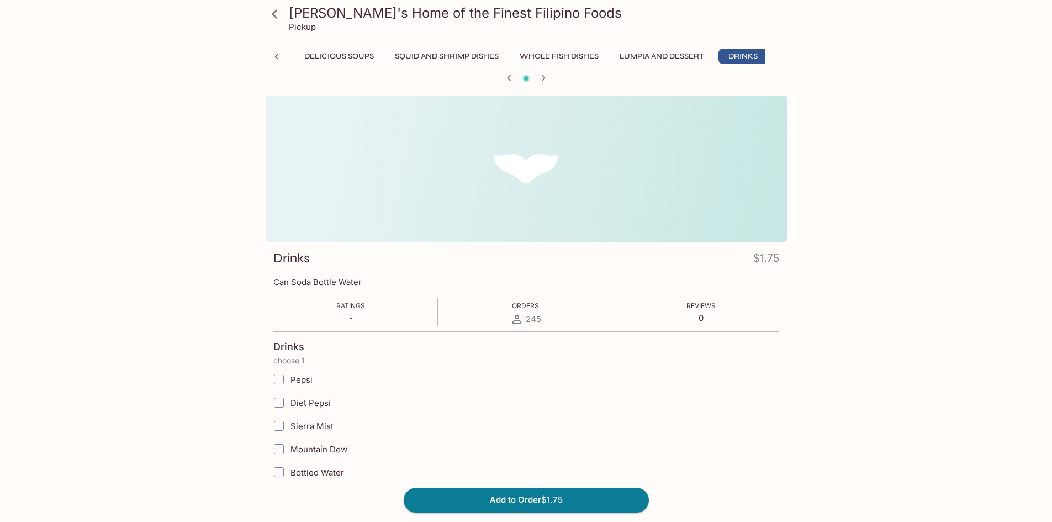
click at [442, 45] on div "[PERSON_NAME]'s Home of the Finest Filipino Foods Pickup Monthly Special [PERSO…" at bounding box center [526, 43] width 530 height 87
click at [614, 55] on button "Lumpia and Dessert" at bounding box center [662, 56] width 96 height 15
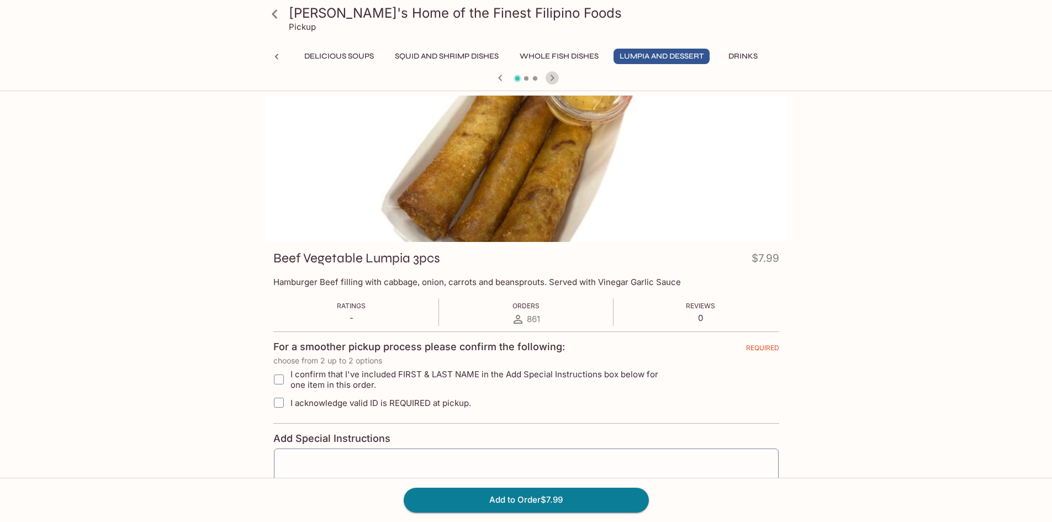
click at [550, 80] on icon "button" at bounding box center [552, 77] width 13 height 13
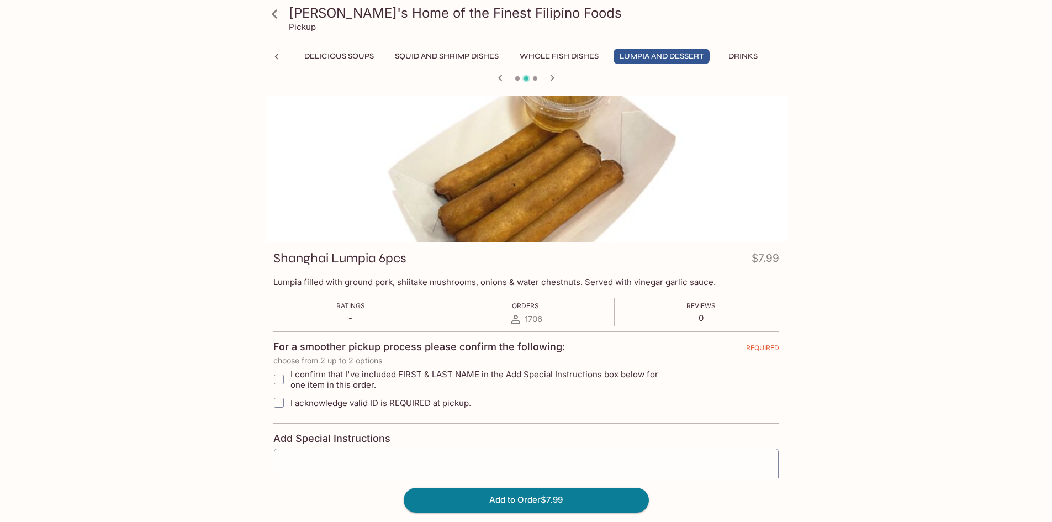
click at [550, 79] on icon "button" at bounding box center [552, 77] width 13 height 13
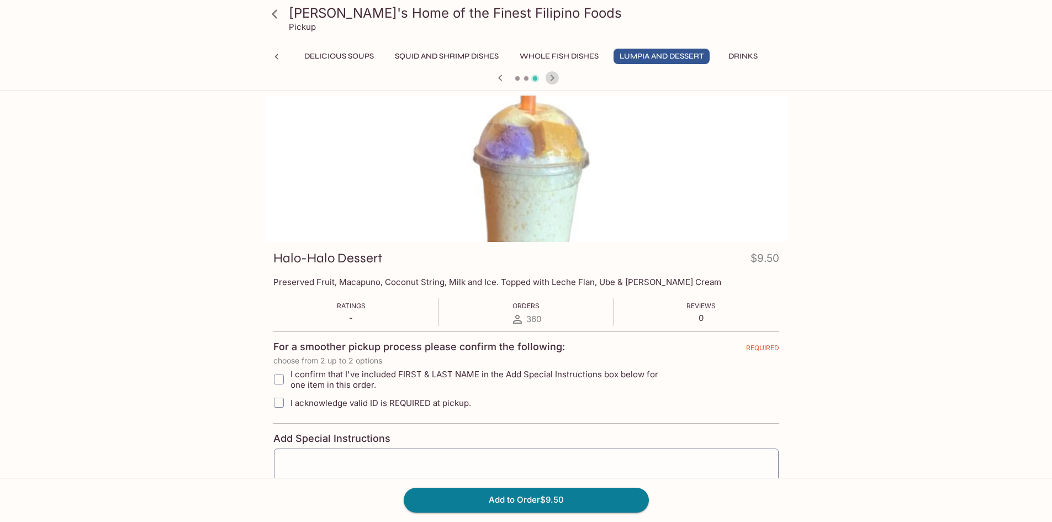
click at [552, 76] on icon "button" at bounding box center [552, 78] width 4 height 6
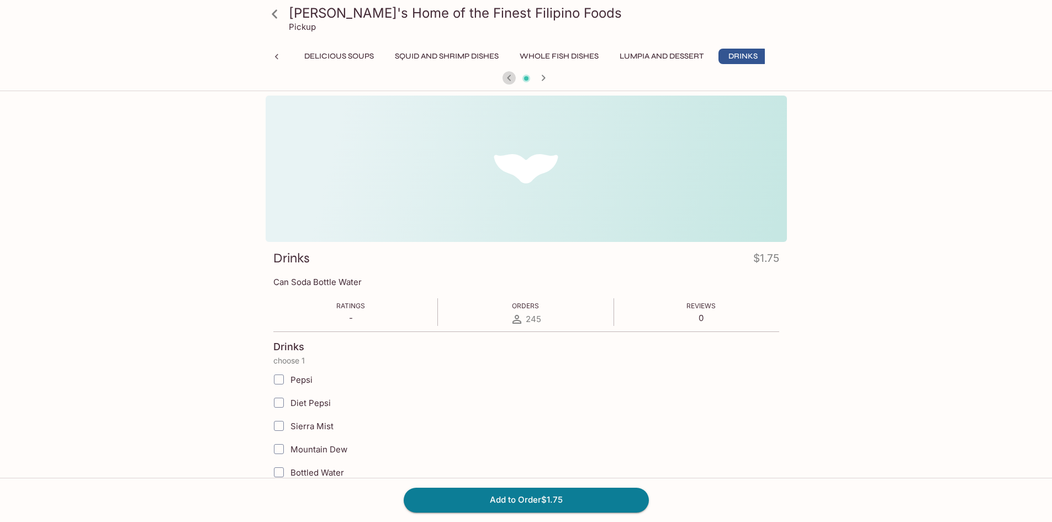
click at [508, 76] on icon "button" at bounding box center [509, 77] width 13 height 13
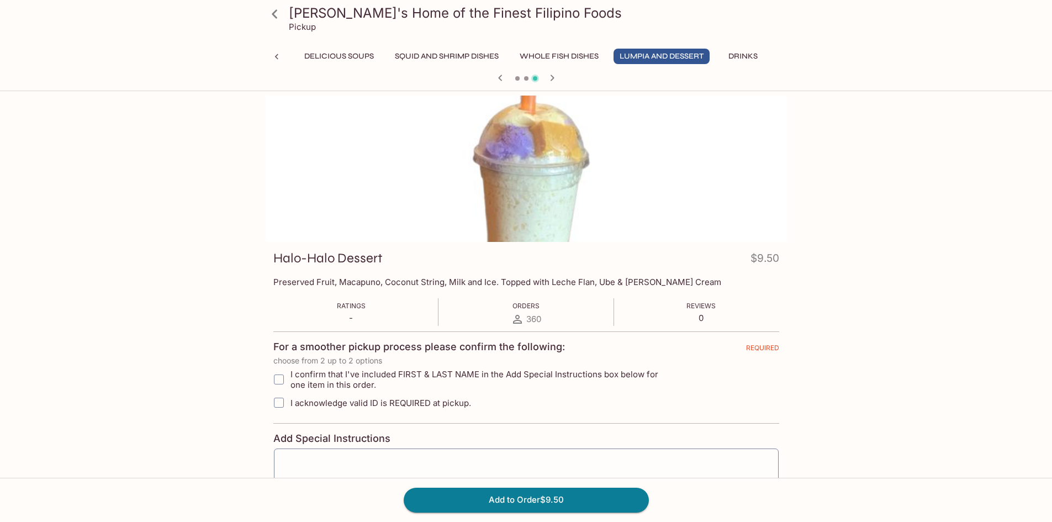
click at [508, 76] on div at bounding box center [526, 79] width 530 height 17
click at [501, 76] on icon "button" at bounding box center [500, 78] width 4 height 6
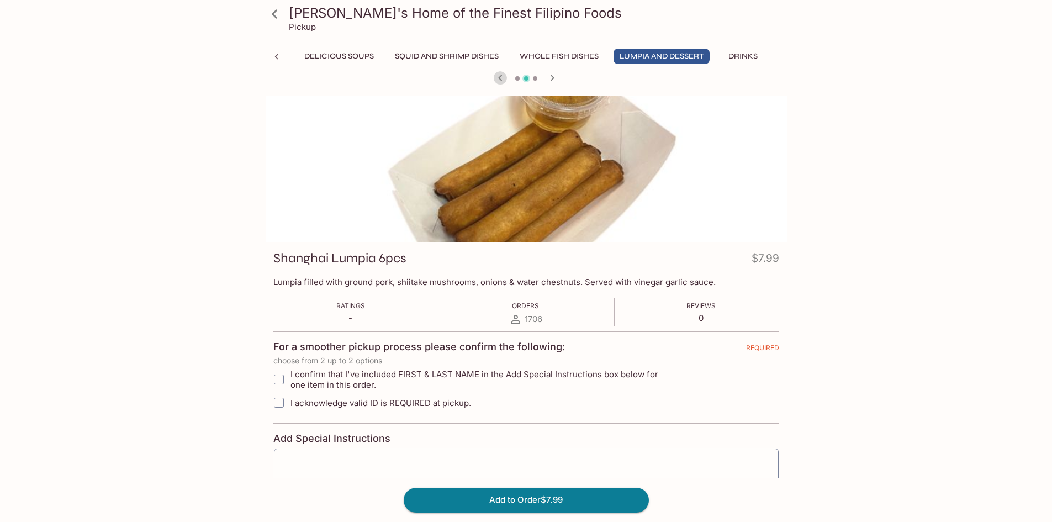
click at [501, 78] on icon "button" at bounding box center [500, 77] width 13 height 13
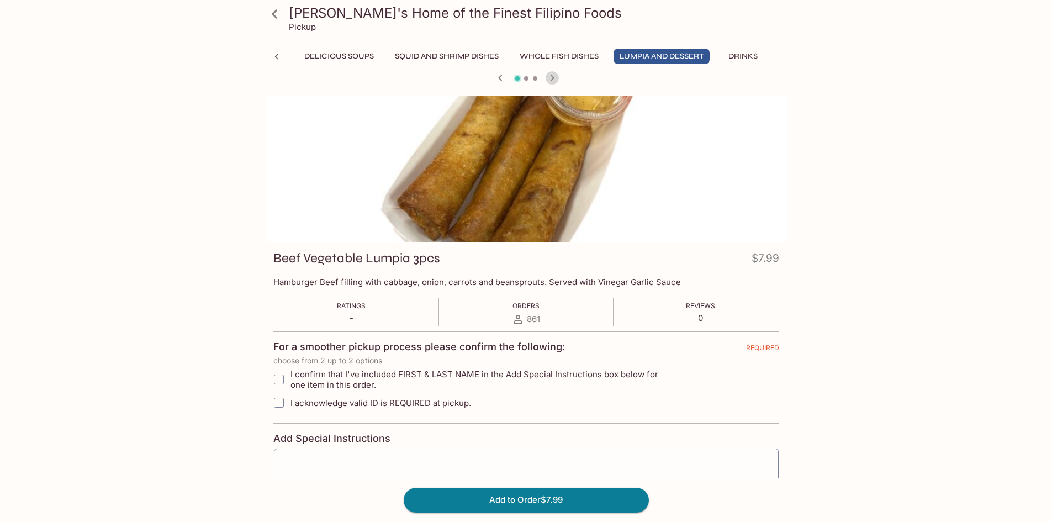
click at [551, 77] on icon "button" at bounding box center [552, 77] width 13 height 13
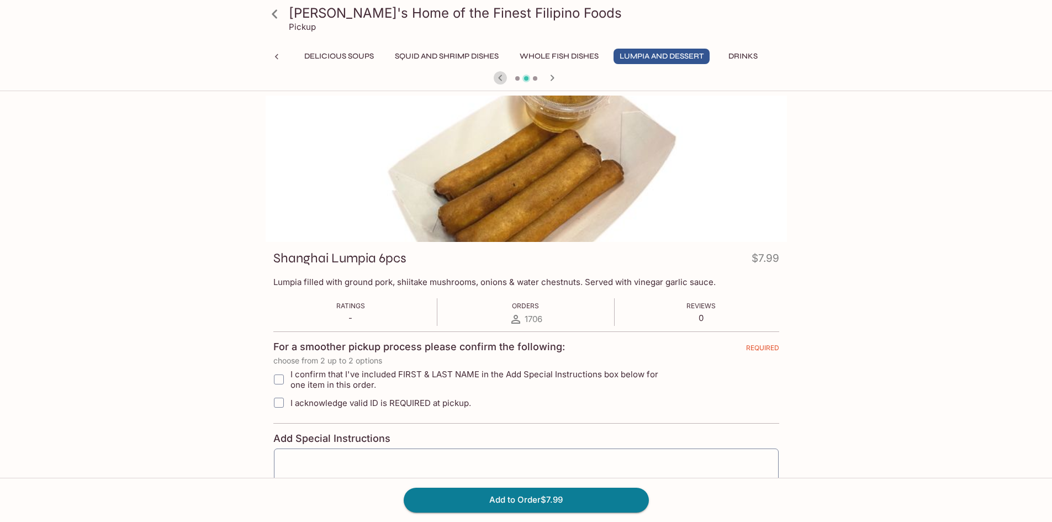
click at [501, 75] on icon "button" at bounding box center [500, 78] width 4 height 6
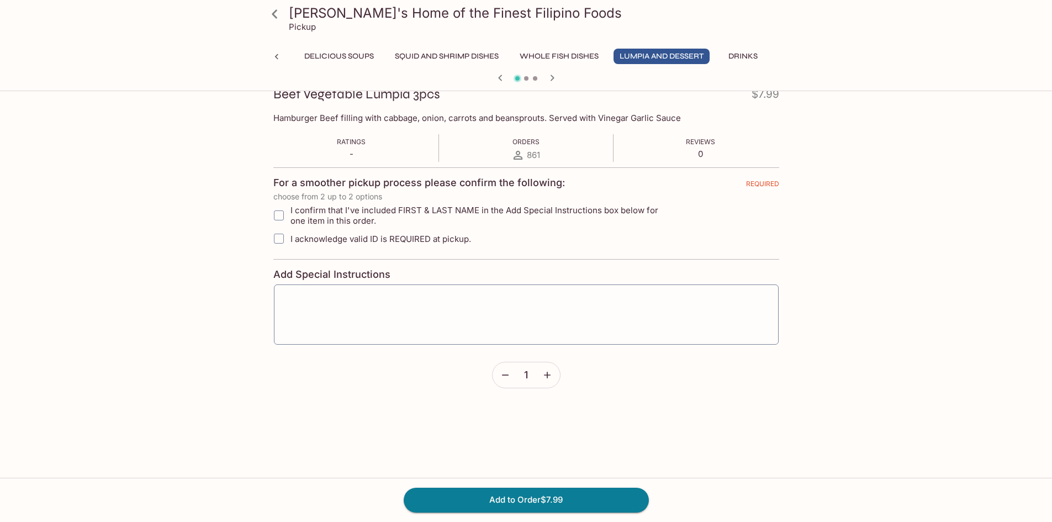
scroll to position [166, 0]
click at [546, 373] on icon "button" at bounding box center [547, 374] width 7 height 7
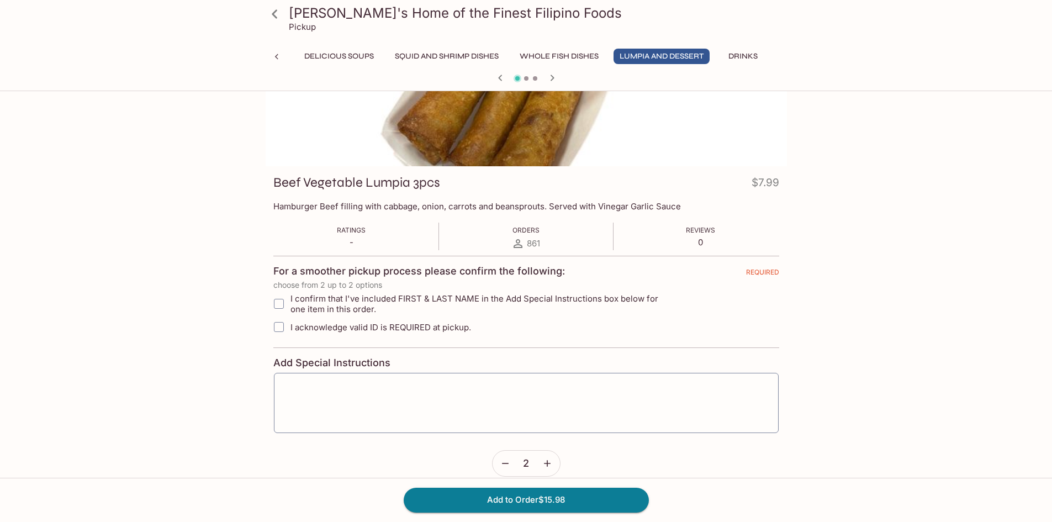
scroll to position [0, 0]
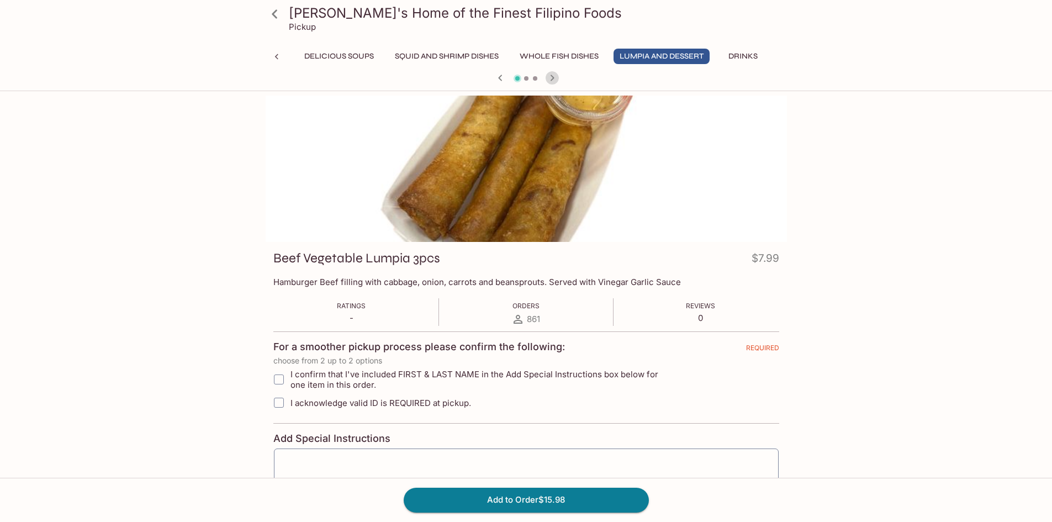
click at [552, 80] on icon "button" at bounding box center [552, 78] width 4 height 6
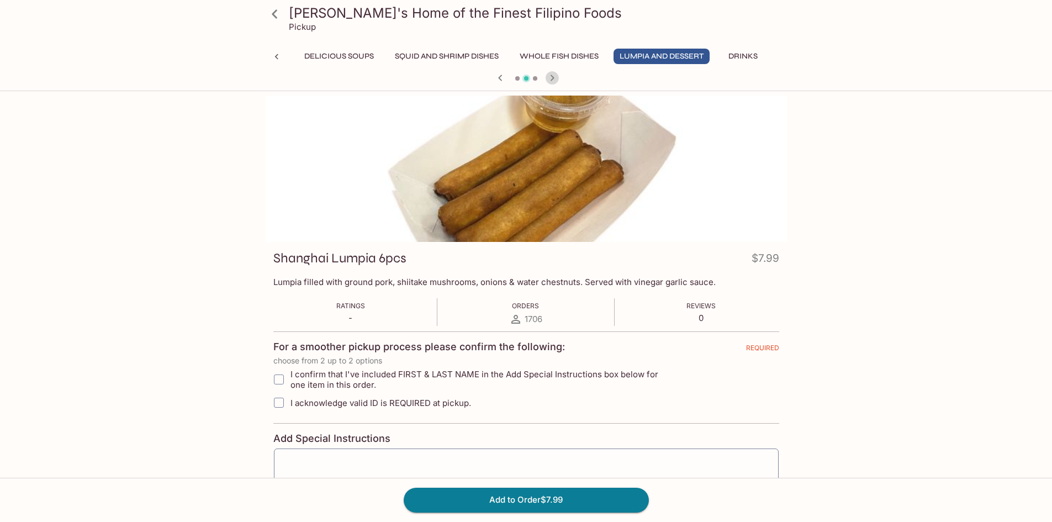
click at [552, 80] on icon "button" at bounding box center [552, 78] width 4 height 6
